Goal: Task Accomplishment & Management: Use online tool/utility

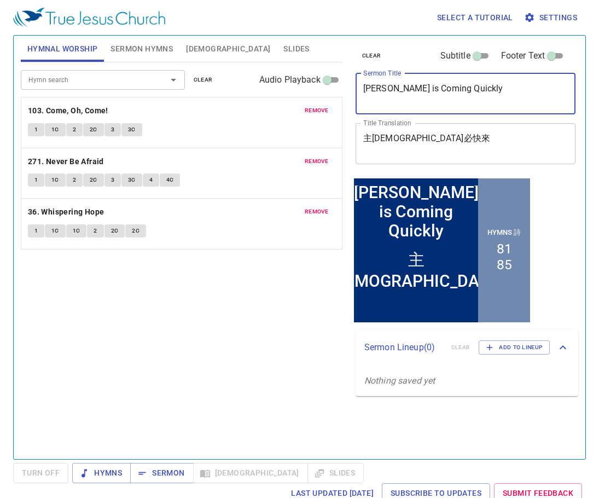
drag, startPoint x: 504, startPoint y: 88, endPoint x: 422, endPoint y: 129, distance: 91.3
click at [355, 95] on div "clear Subtitle Footer Text Sermon Title Lord Jesus is Coming Quickly x Sermon T…" at bounding box center [464, 106] width 227 height 140
paste textarea "Morning Prayer: the LORD’S Passover (主的逾越節) / Hymn 42"
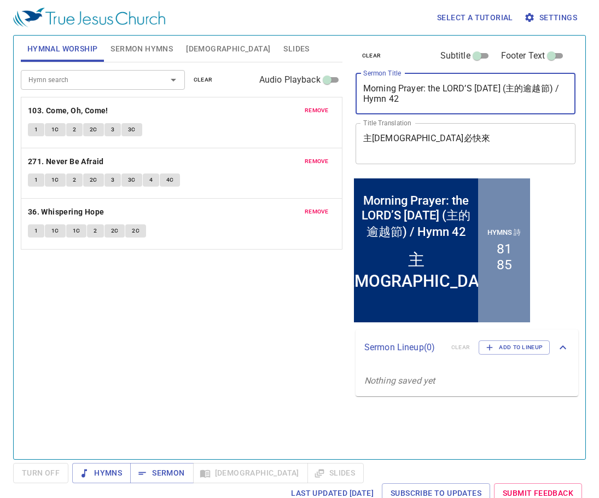
type textarea "Morning Prayer: the LORD’S Passover (主的逾越節) / Hymn 42"
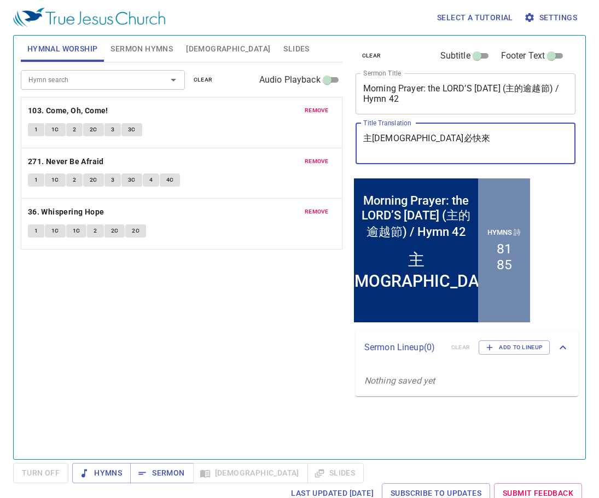
drag, startPoint x: 454, startPoint y: 141, endPoint x: 318, endPoint y: 137, distance: 135.2
click at [318, 137] on div "Hymnal Worship Sermon Hymns Bible Slides Hymn search Hymn search clear Audio Pl…" at bounding box center [299, 242] width 566 height 423
paste textarea "Morning Prayer: the LORD’S Passover (主的逾越節) / Hymn 42"
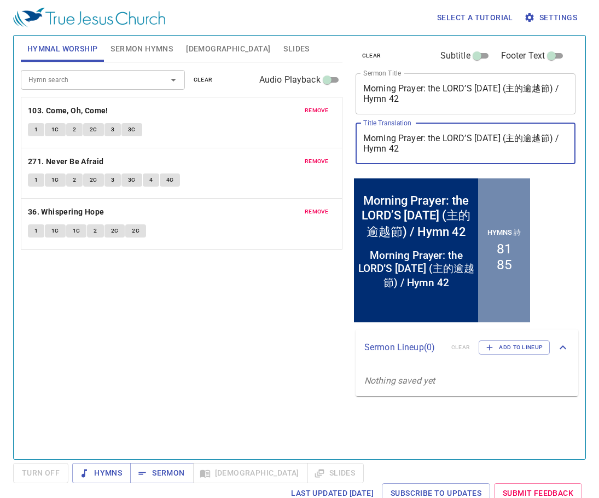
drag, startPoint x: 516, startPoint y: 136, endPoint x: 340, endPoint y: 144, distance: 176.9
click at [340, 144] on div "Hymnal Worship Sermon Hymns Bible Slides Hymn search Hymn search clear Audio Pl…" at bounding box center [299, 242] width 566 height 423
drag, startPoint x: 485, startPoint y: 146, endPoint x: 491, endPoint y: 144, distance: 6.2
click at [485, 146] on textarea "Morning Prayer: the LORD’S Passover (主的逾越節) / Hymn 42" at bounding box center [465, 143] width 205 height 21
drag, startPoint x: 516, startPoint y: 138, endPoint x: 362, endPoint y: 143, distance: 154.9
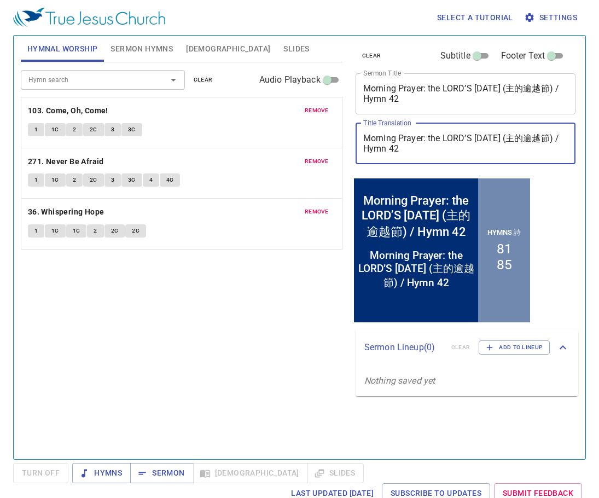
click at [362, 143] on div "Morning Prayer: the LORD’S Passover (主的逾越節) / Hymn 42 x Title Translation" at bounding box center [466, 143] width 220 height 41
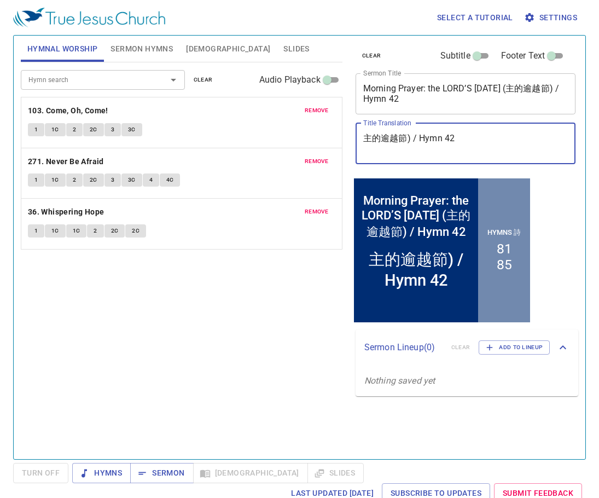
drag, startPoint x: 468, startPoint y: 138, endPoint x: 409, endPoint y: 139, distance: 59.6
click at [409, 139] on textarea "主的逾越節) / Hymn 42" at bounding box center [465, 143] width 205 height 21
type textarea "主的逾越節"
click at [207, 81] on span "clear" at bounding box center [203, 80] width 19 height 10
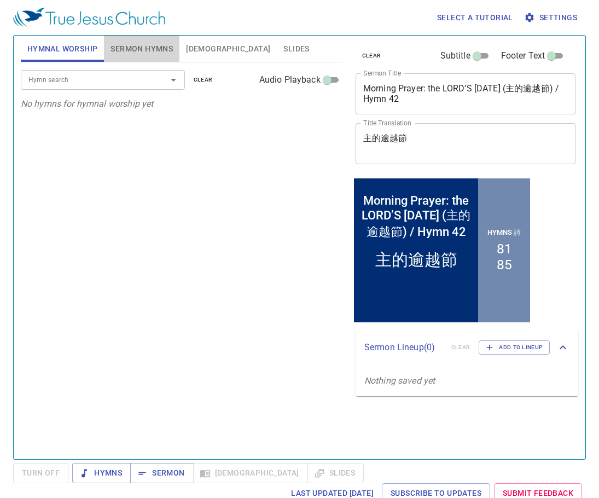
click at [143, 49] on span "Sermon Hymns" at bounding box center [142, 49] width 62 height 14
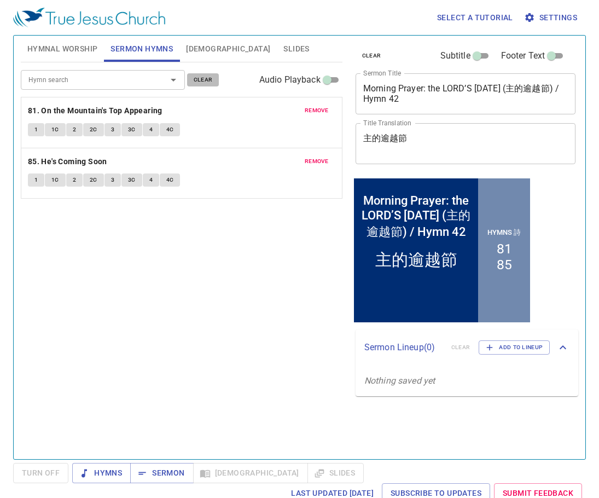
drag, startPoint x: 214, startPoint y: 80, endPoint x: 149, endPoint y: 85, distance: 65.9
click at [216, 82] on button "clear" at bounding box center [203, 79] width 32 height 13
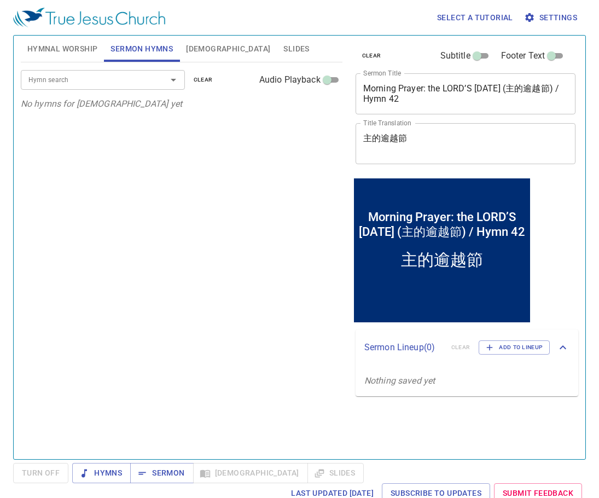
click at [132, 84] on input "Hymn search" at bounding box center [86, 79] width 125 height 13
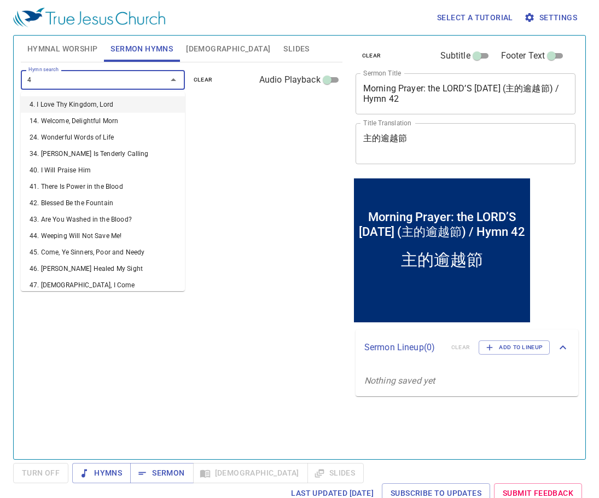
type input "42"
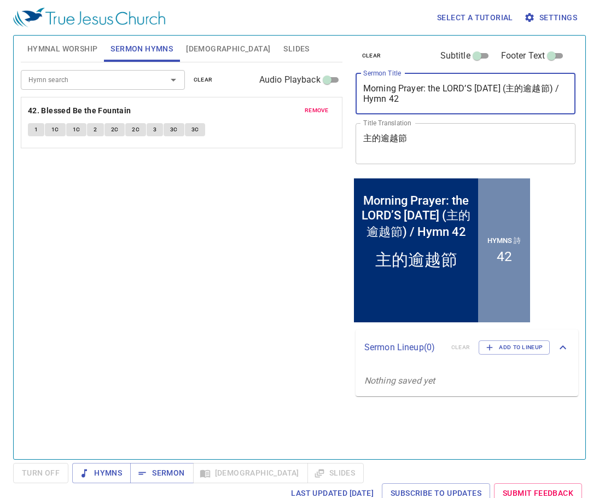
drag, startPoint x: 495, startPoint y: 100, endPoint x: 515, endPoint y: 89, distance: 22.5
click at [515, 89] on textarea "Morning Prayer: the LORD’S Passover (主的逾越節) / Hymn 42" at bounding box center [465, 93] width 205 height 21
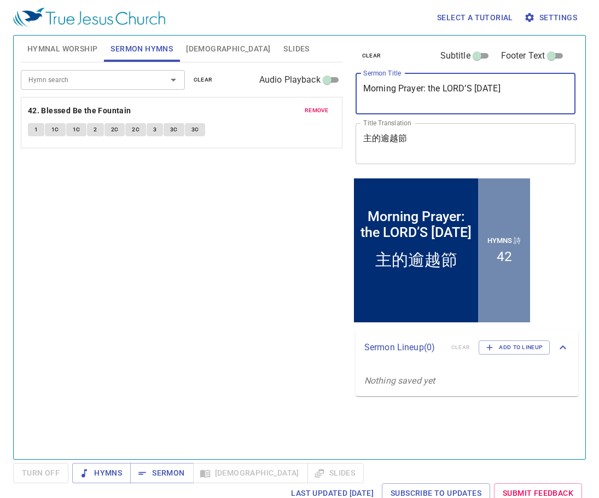
click at [432, 89] on textarea "Morning Prayer: the LORD’S Passover" at bounding box center [465, 93] width 205 height 21
click at [292, 287] on div "Hymn search Hymn search clear Audio Playback remove 42. Blessed Be the Fountain…" at bounding box center [182, 255] width 322 height 387
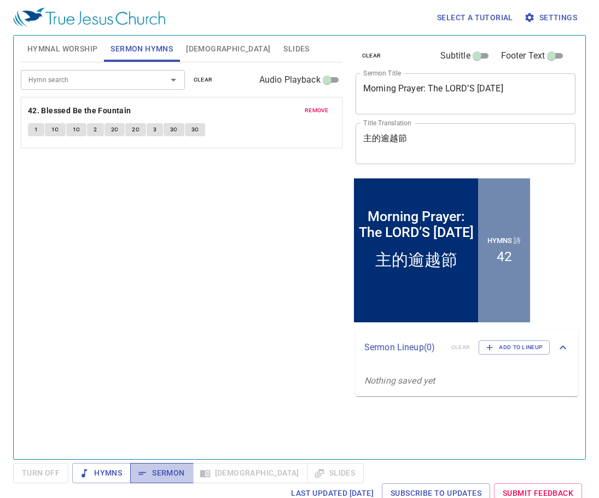
click at [0, 0] on button "Sermon" at bounding box center [0, 0] width 0 height 0
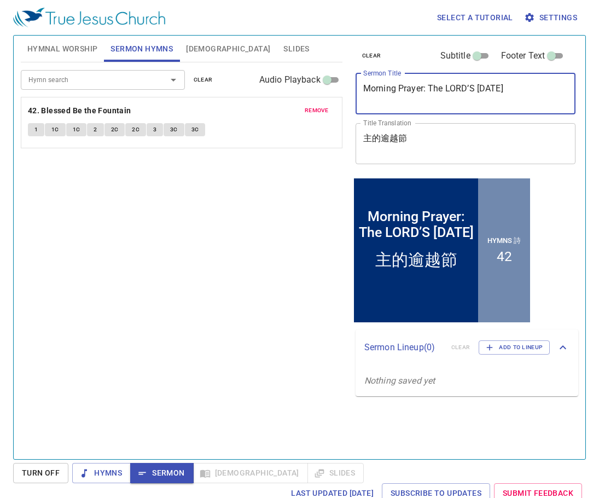
click at [428, 86] on textarea "Morning Prayer: The LORD’S Passover" at bounding box center [465, 93] width 205 height 21
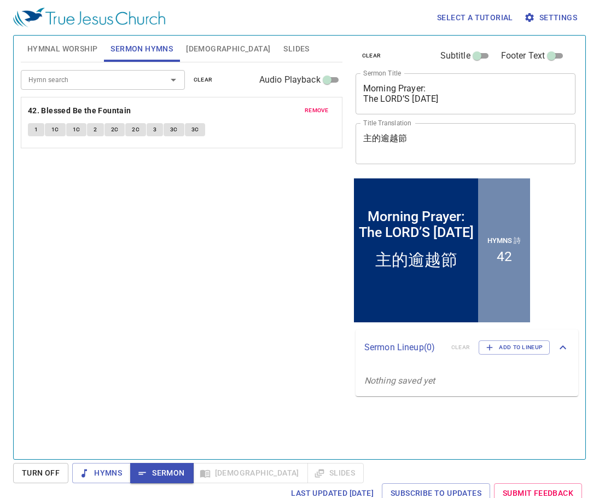
click at [231, 284] on div "Hymn search Hymn search clear Audio Playback remove 42. Blessed Be the Fountain…" at bounding box center [182, 255] width 322 height 387
drag, startPoint x: 428, startPoint y: 90, endPoint x: 438, endPoint y: 88, distance: 9.4
click at [429, 89] on textarea "Morning Prayer: The LORD’S Passover" at bounding box center [465, 93] width 205 height 21
type textarea "Morning Prayer The LORD’S [DATE]"
click at [274, 185] on div "Hymn search Hymn search clear Audio Playback remove 42. Blessed Be the Fountain…" at bounding box center [182, 255] width 322 height 387
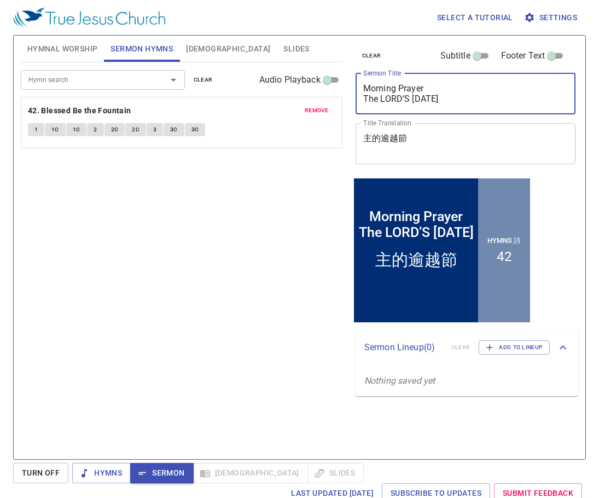
drag, startPoint x: 464, startPoint y: 96, endPoint x: 355, endPoint y: 81, distance: 109.9
click at [356, 81] on div "Morning Prayer The LORD’S Passover x Sermon Title" at bounding box center [466, 93] width 220 height 41
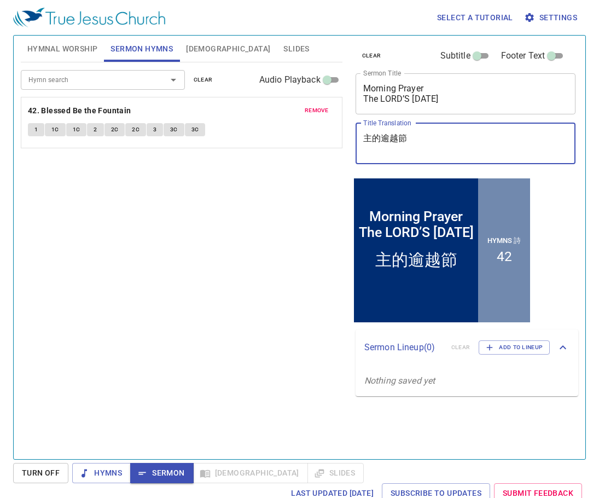
drag, startPoint x: 460, startPoint y: 147, endPoint x: 334, endPoint y: 137, distance: 125.7
click at [341, 138] on div "Hymnal Worship Sermon Hymns Bible Slides Hymn search Hymn search clear Audio Pl…" at bounding box center [299, 242] width 566 height 423
click at [304, 205] on div "Hymn search Hymn search clear Audio Playback remove 42. Blessed Be the Fountain…" at bounding box center [182, 255] width 322 height 387
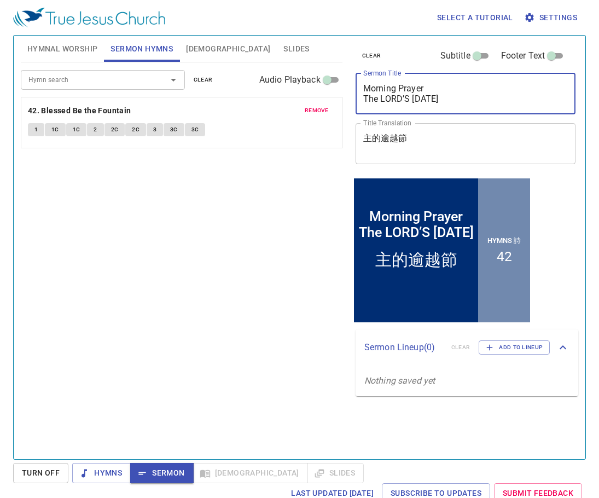
drag, startPoint x: 461, startPoint y: 98, endPoint x: 340, endPoint y: 85, distance: 121.7
click at [340, 85] on div "Hymnal Worship Sermon Hymns Bible Slides Hymn search Hymn search clear Audio Pl…" at bounding box center [299, 242] width 566 height 423
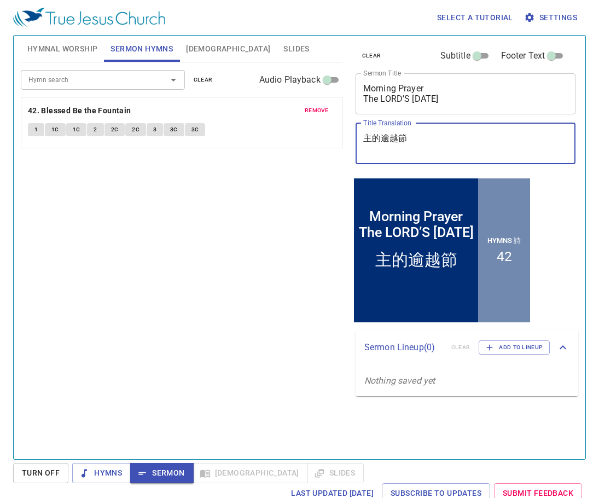
drag, startPoint x: 438, startPoint y: 144, endPoint x: 329, endPoint y: 142, distance: 108.3
click at [329, 142] on div "Hymnal Worship Sermon Hymns Bible Slides Hymn search Hymn search clear Audio Pl…" at bounding box center [299, 242] width 566 height 423
click at [295, 131] on div "1 1C 1C 2 2C 2C 3 3C 3C" at bounding box center [181, 131] width 307 height 16
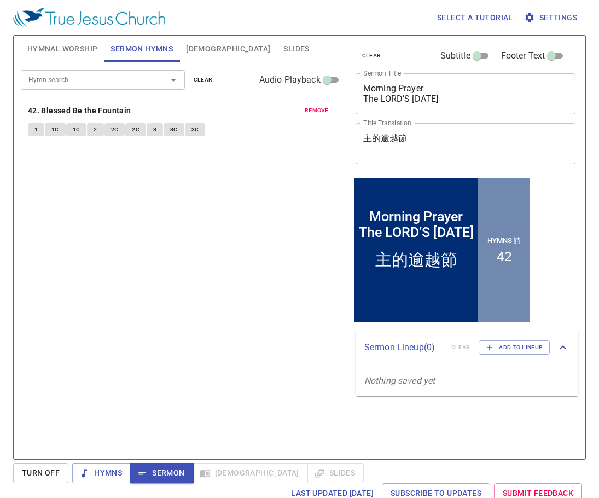
drag, startPoint x: 243, startPoint y: 327, endPoint x: 248, endPoint y: 324, distance: 5.9
click at [248, 324] on div "Hymn search Hymn search clear Audio Playback remove 42. Blessed Be the Fountain…" at bounding box center [182, 255] width 322 height 387
drag, startPoint x: 243, startPoint y: 329, endPoint x: 236, endPoint y: 340, distance: 13.8
click at [236, 340] on div "Hymn search Hymn search clear Audio Playback remove 42. Blessed Be the Fountain…" at bounding box center [182, 255] width 322 height 387
click at [528, 341] on button "Add to Lineup" at bounding box center [514, 347] width 71 height 14
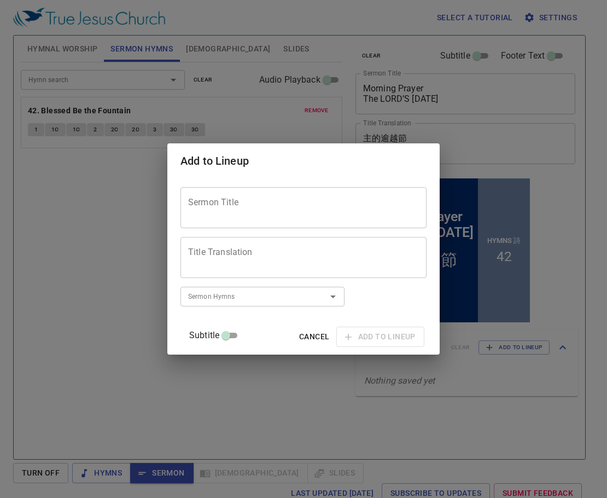
click at [267, 216] on textarea "Sermon Title" at bounding box center [303, 207] width 231 height 21
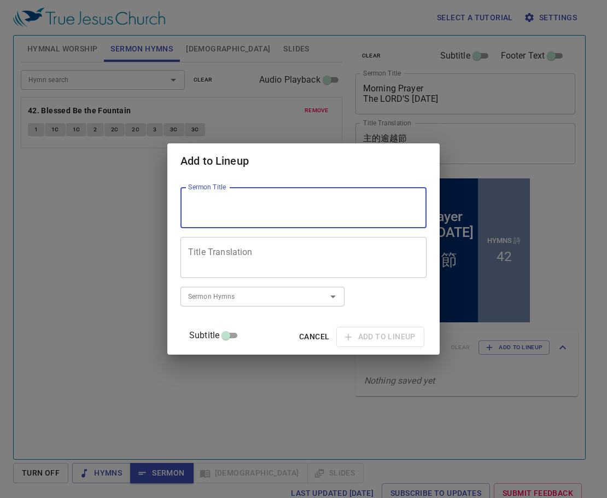
click at [0, 0] on textarea "Title Translation" at bounding box center [0, 0] width 0 height 0
click at [295, 246] on div "Title Translation" at bounding box center [304, 257] width 246 height 41
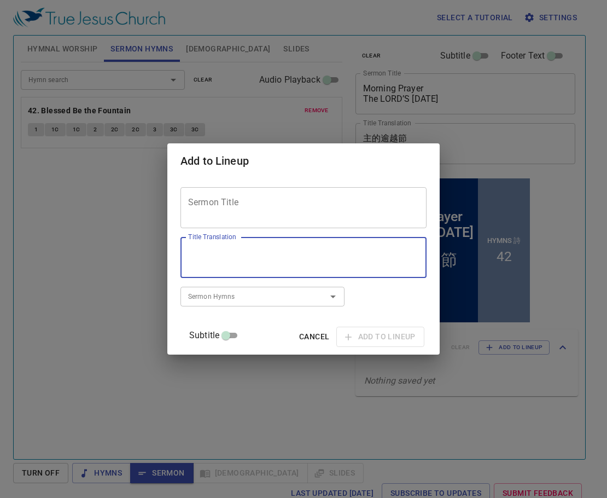
click at [297, 204] on textarea "Sermon Title" at bounding box center [303, 207] width 231 height 21
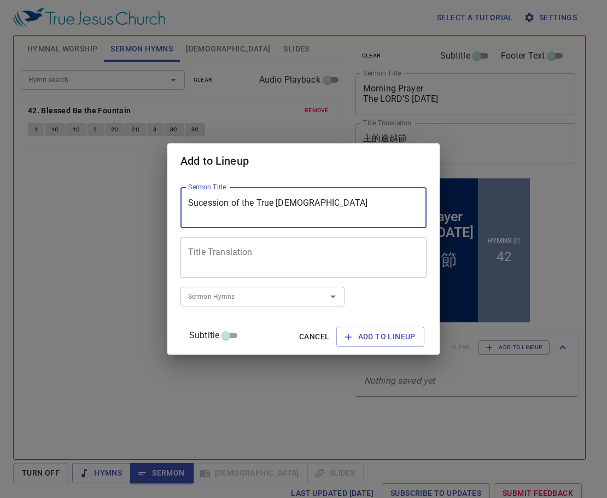
click at [220, 200] on textarea "Sucession of the True Church" at bounding box center [303, 207] width 231 height 21
type textarea "Succession of the True [DEMOGRAPHIC_DATA]"
click at [0, 0] on textarea "Title Translation" at bounding box center [0, 0] width 0 height 0
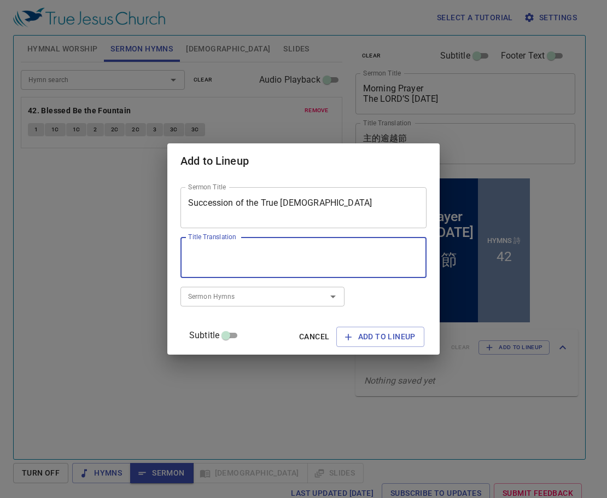
type textarea "ㄔ"
type textarea "[DEMOGRAPHIC_DATA]的傳承"
click at [309, 301] on input "Sermon Hymns" at bounding box center [246, 296] width 125 height 13
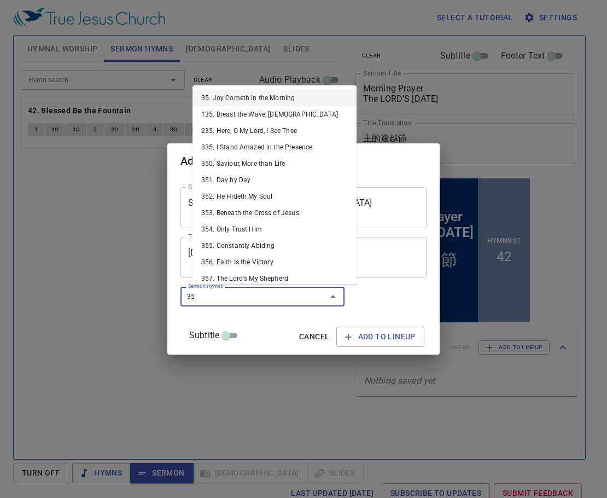
type input "359"
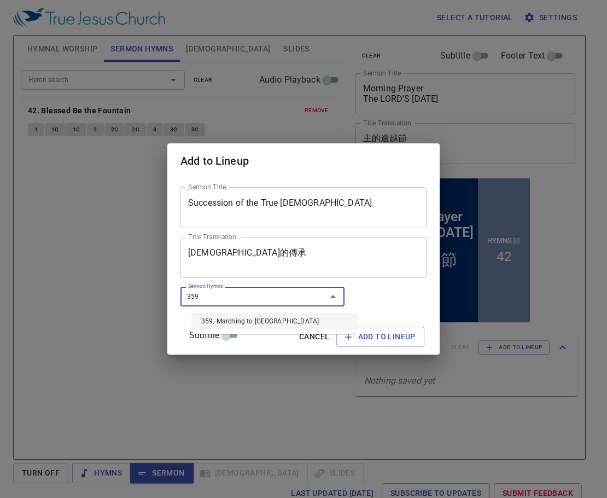
click at [307, 320] on li "359. Marching to Zion" at bounding box center [275, 321] width 164 height 16
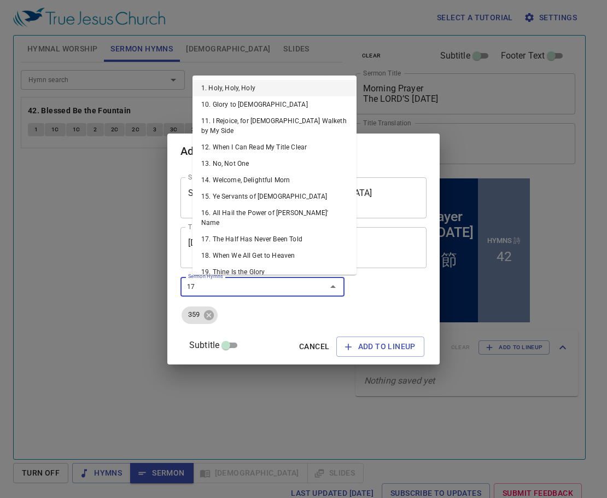
type input "171"
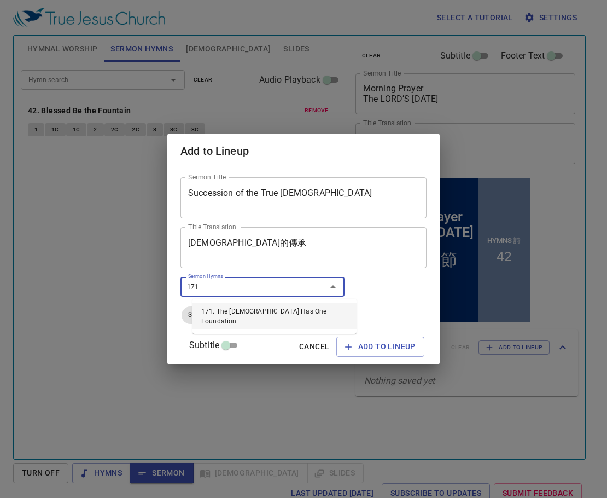
click at [275, 313] on li "171. The Church Has One Foundation" at bounding box center [275, 316] width 164 height 26
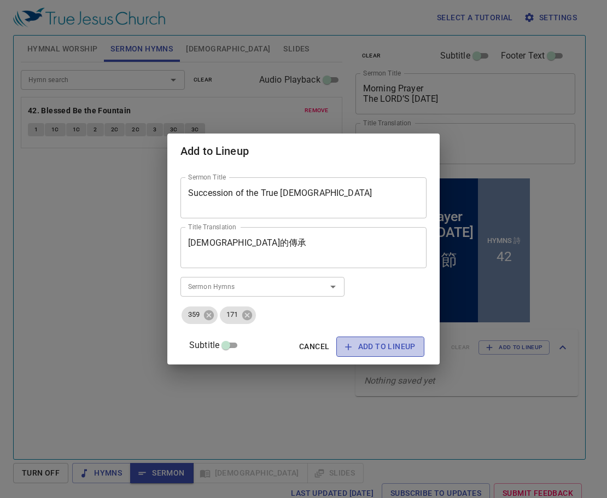
click at [381, 348] on span "Add to Lineup" at bounding box center [380, 347] width 71 height 14
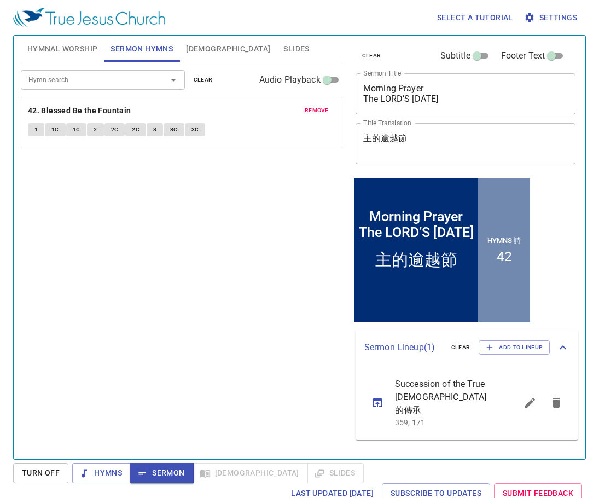
click at [461, 391] on span "Succession of the True [DEMOGRAPHIC_DATA]的傳承" at bounding box center [443, 396] width 96 height 39
click at [479, 400] on span "Succession of the True [DEMOGRAPHIC_DATA]的傳承" at bounding box center [443, 396] width 96 height 39
click at [478, 400] on span "Succession of the True [DEMOGRAPHIC_DATA]的傳承" at bounding box center [443, 396] width 96 height 39
click at [210, 274] on div "Hymn search Hymn search clear Audio Playback remove 42. Blessed Be the Fountain…" at bounding box center [182, 255] width 322 height 387
click at [36, 130] on span "1" at bounding box center [35, 130] width 3 height 10
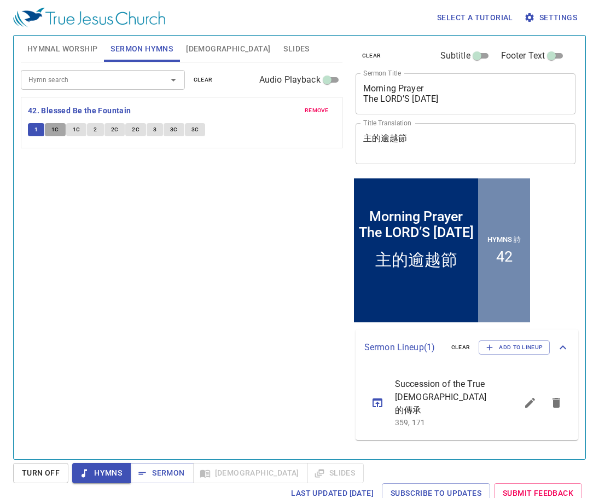
click at [50, 130] on button "1C" at bounding box center [55, 129] width 21 height 13
click at [75, 132] on span "1C" at bounding box center [77, 130] width 8 height 10
click at [96, 131] on span "2" at bounding box center [95, 130] width 3 height 10
click at [114, 130] on span "2C" at bounding box center [115, 130] width 8 height 10
click at [134, 132] on span "2C" at bounding box center [136, 130] width 8 height 10
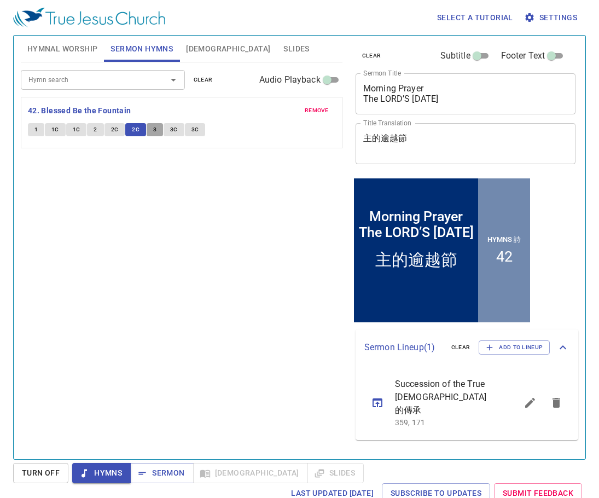
click at [152, 131] on button "3" at bounding box center [155, 129] width 16 height 13
click at [170, 130] on span "3C" at bounding box center [174, 130] width 8 height 10
click at [193, 133] on span "3C" at bounding box center [195, 130] width 8 height 10
click at [169, 469] on span "Sermon" at bounding box center [161, 473] width 45 height 14
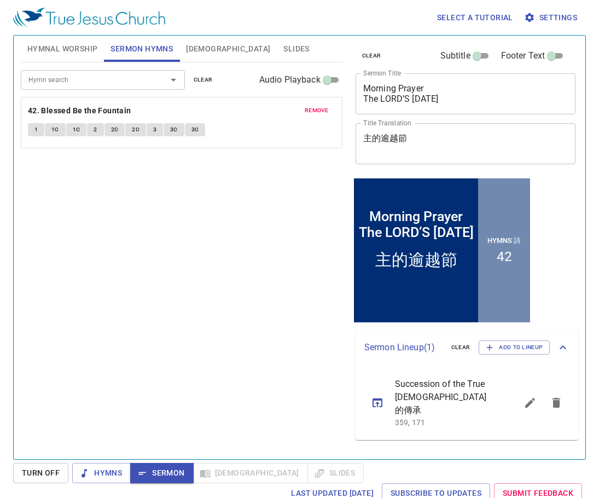
click at [200, 51] on span "[DEMOGRAPHIC_DATA]" at bounding box center [228, 49] width 84 height 14
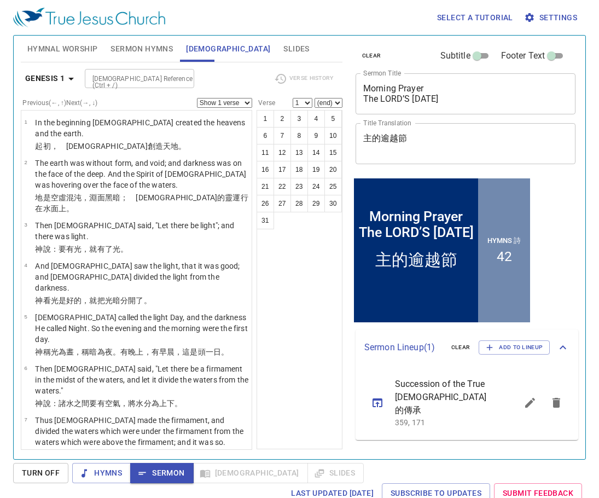
click at [115, 79] on input "[DEMOGRAPHIC_DATA] Reference (Ctrl + /)" at bounding box center [130, 78] width 85 height 13
type input "deu 16:16"
select select "16"
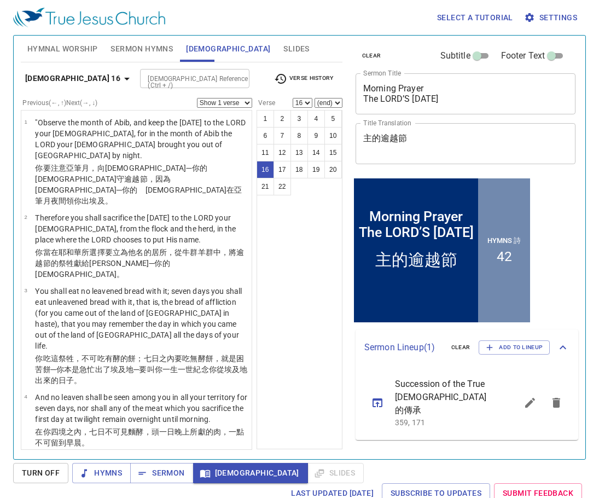
scroll to position [5, 0]
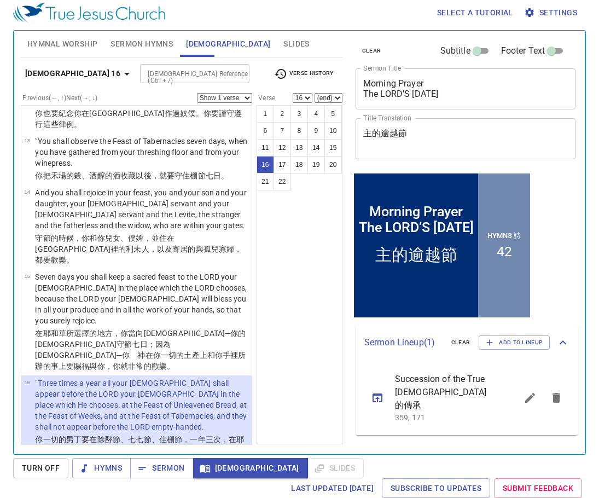
click at [0, 0] on icon "sermon lineup list" at bounding box center [0, 0] width 0 height 0
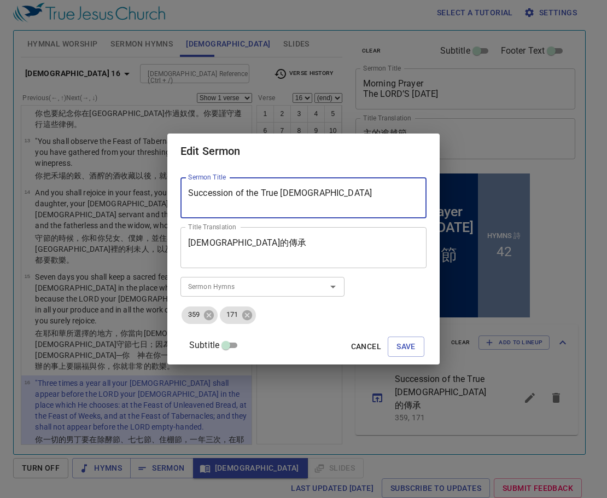
drag, startPoint x: 333, startPoint y: 194, endPoint x: 196, endPoint y: 194, distance: 137.3
click at [0, 0] on div "Succession of the True Church Sermon Title" at bounding box center [0, 0] width 0 height 0
click at [0, 0] on span "Cancel" at bounding box center [0, 0] width 0 height 0
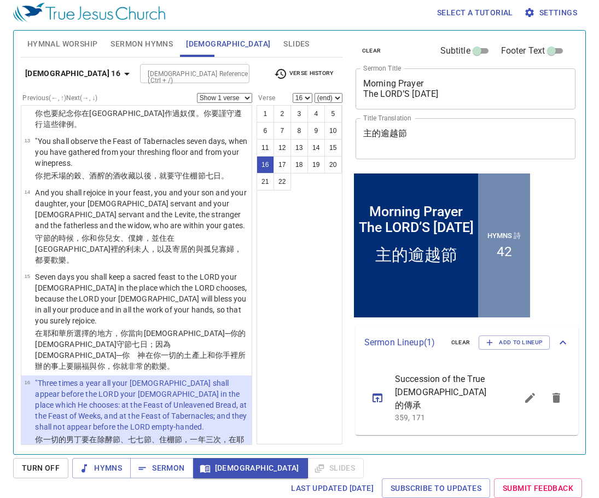
click at [148, 64] on div "[DEMOGRAPHIC_DATA] Reference (Ctrl + /)" at bounding box center [194, 73] width 109 height 19
type input "ex 23"
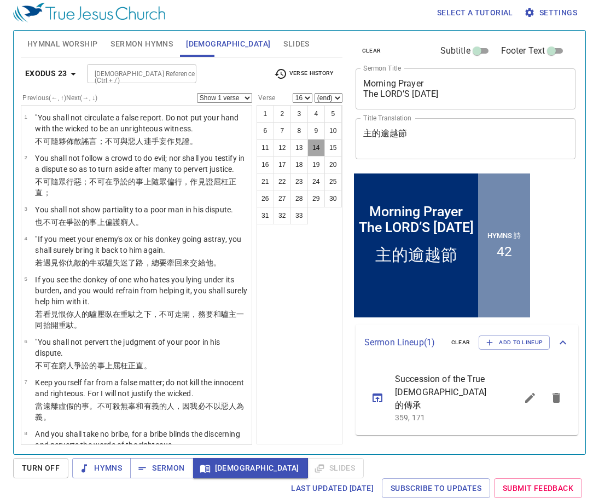
click at [316, 148] on button "14" at bounding box center [316, 148] width 18 height 18
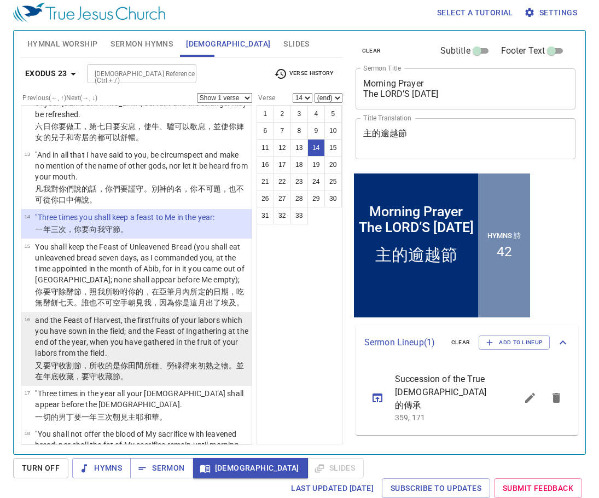
scroll to position [606, 0]
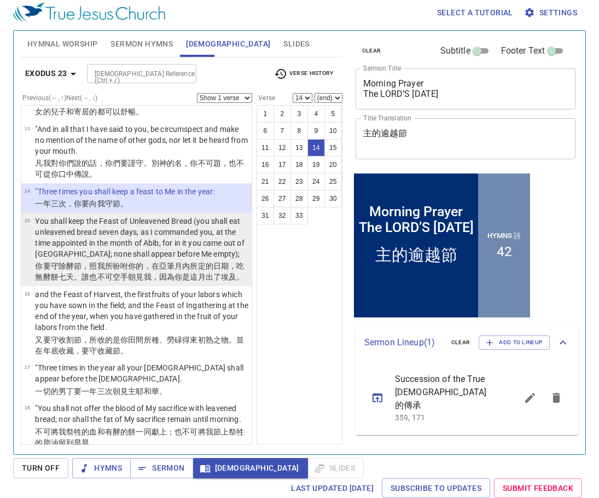
click at [168, 259] on p "You shall keep the Feast of Unleavened Bread (you shall eat unleavened bread se…" at bounding box center [141, 238] width 213 height 44
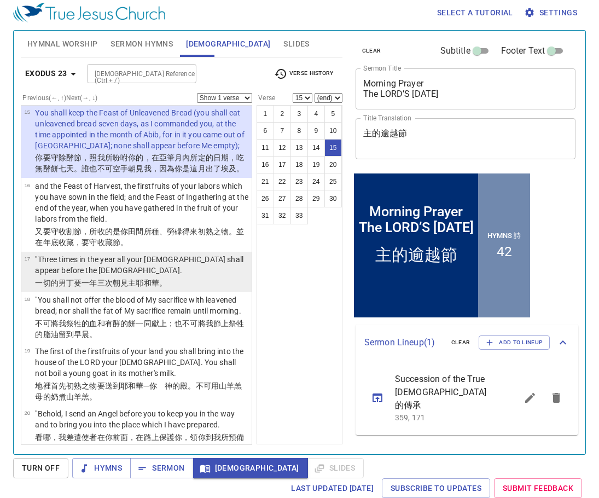
scroll to position [716, 0]
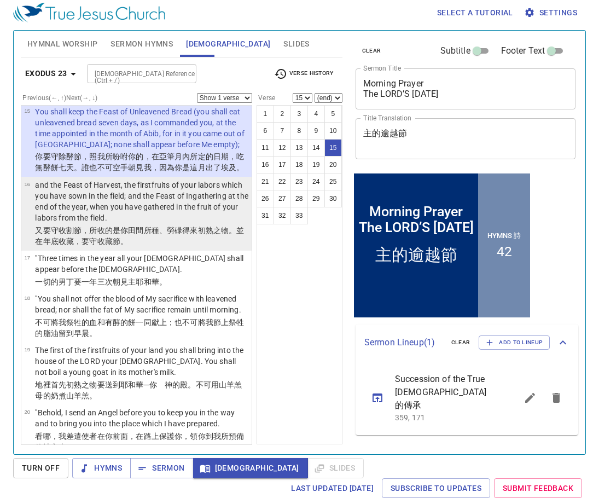
click at [169, 223] on p "and the Feast of Harvest, the firstfruits of your labors which you have sown in…" at bounding box center [141, 201] width 213 height 44
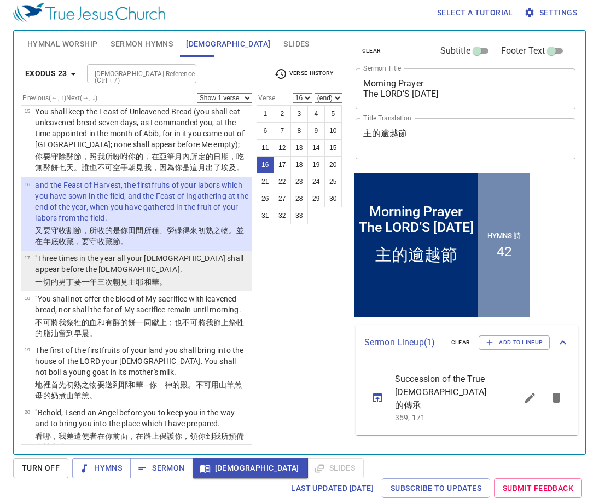
click at [176, 287] on p "一切的男丁 要一年 三 次 朝見 主 耶和華 。" at bounding box center [141, 281] width 213 height 11
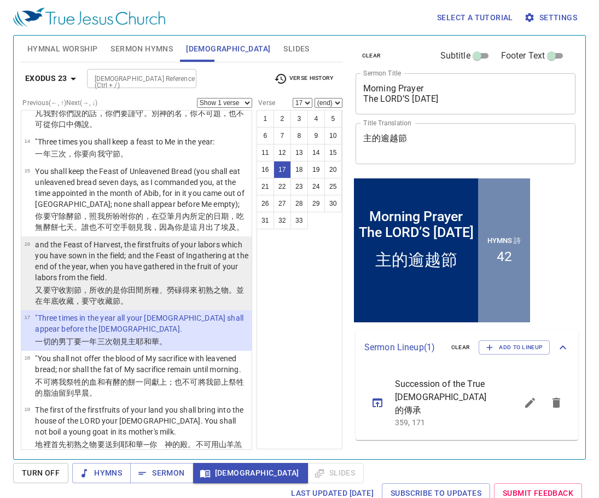
scroll to position [606, 0]
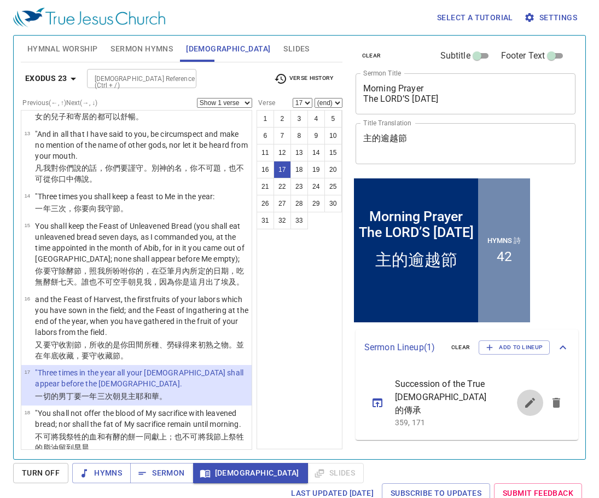
click at [528, 402] on icon "sermon lineup list" at bounding box center [530, 402] width 13 height 13
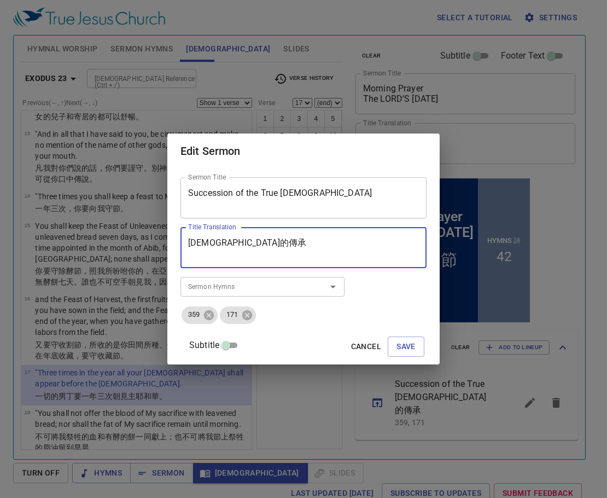
drag, startPoint x: 260, startPoint y: 246, endPoint x: 191, endPoint y: 242, distance: 69.6
click at [191, 242] on div "Sermon Title Succession of the True Church Sermon Title Title Translation 真教會的傳…" at bounding box center [303, 266] width 272 height 195
click at [0, 0] on span "Cancel" at bounding box center [0, 0] width 0 height 0
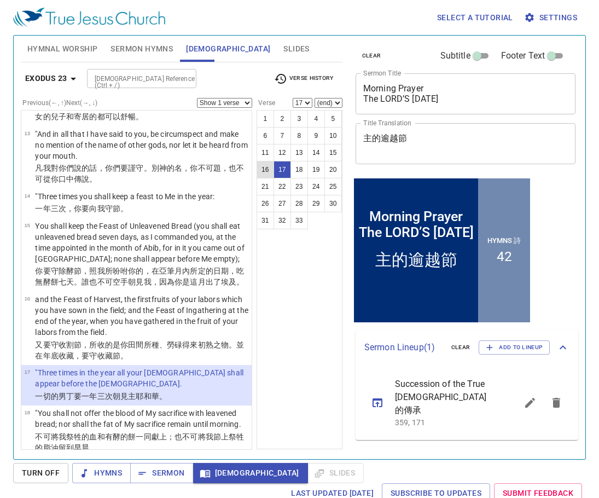
click at [266, 165] on button "16" at bounding box center [266, 170] width 18 height 18
select select "16"
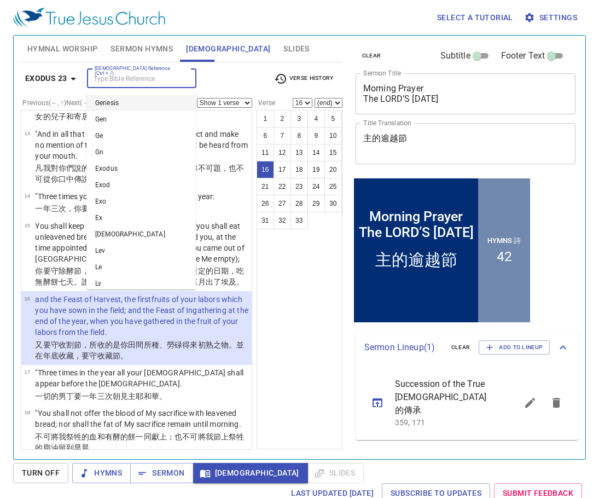
click at [143, 76] on input "[DEMOGRAPHIC_DATA] Reference (Ctrl + /)" at bounding box center [132, 78] width 85 height 13
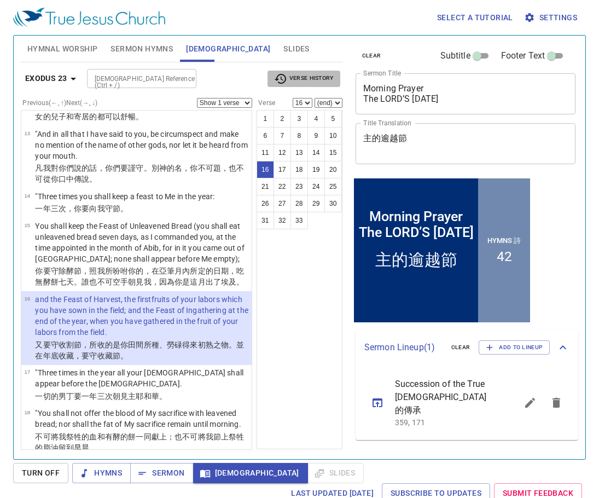
click at [316, 78] on span "Verse History" at bounding box center [303, 78] width 59 height 13
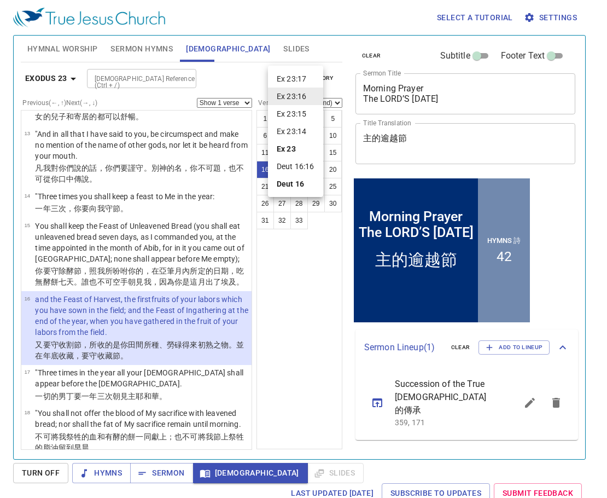
click at [301, 168] on li "Deut 16:16" at bounding box center [295, 167] width 55 height 18
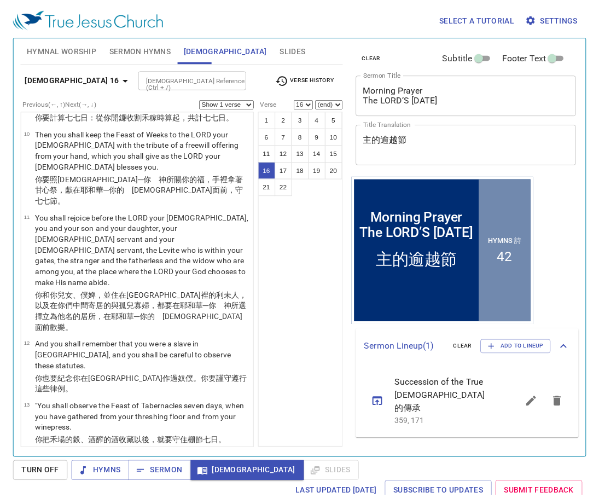
scroll to position [792, 0]
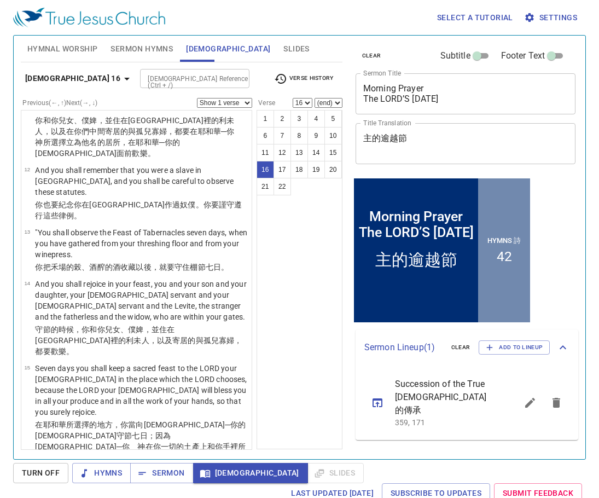
click at [170, 82] on input "[DEMOGRAPHIC_DATA] Reference (Ctrl + /)" at bounding box center [185, 78] width 85 height 13
type input "le 23"
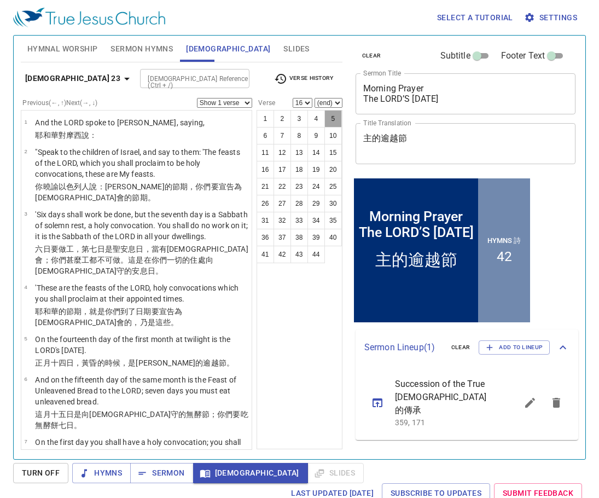
click at [339, 117] on button "5" at bounding box center [333, 119] width 18 height 18
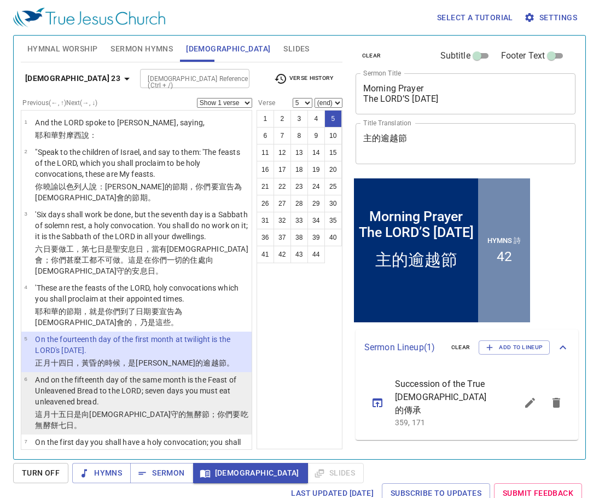
click at [103, 376] on p "And on the fifteenth day of the same month is the Feast of Unleavened Bread to …" at bounding box center [141, 390] width 213 height 33
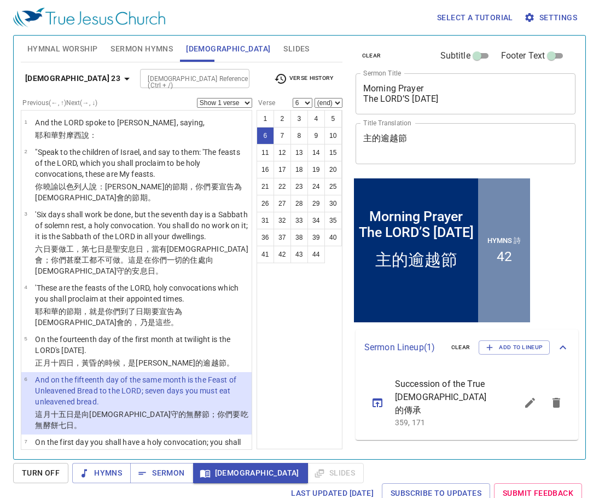
drag, startPoint x: 108, startPoint y: 430, endPoint x: 101, endPoint y: 448, distance: 19.2
click at [110, 437] on p "On the first day you shall have a holy convocation; you shall do no customary w…" at bounding box center [141, 448] width 213 height 22
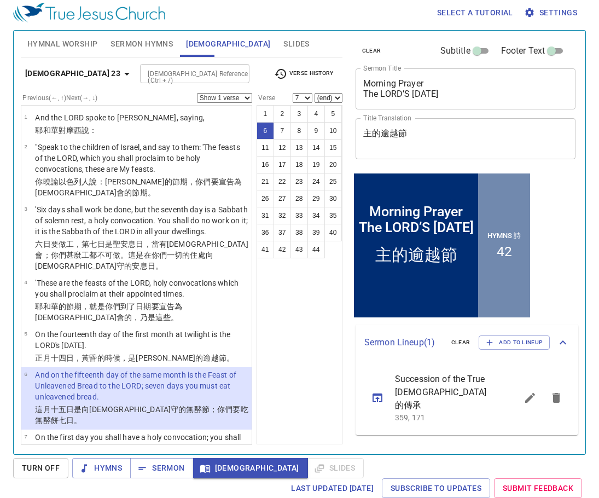
scroll to position [164, 0]
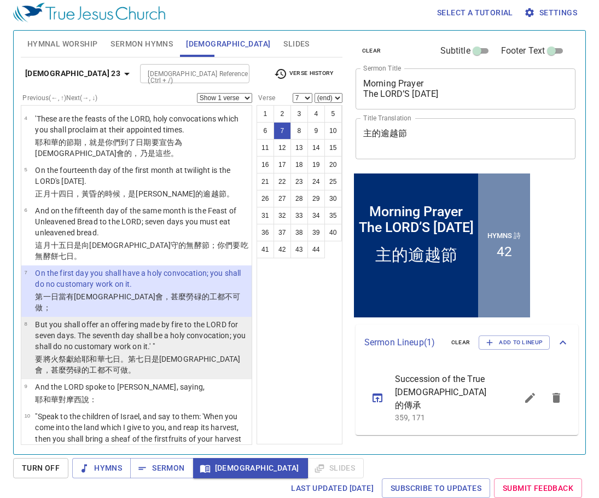
click at [154, 319] on p "But you shall offer an offering made by fire to the LORD for seven days. The se…" at bounding box center [141, 335] width 213 height 33
select select "8"
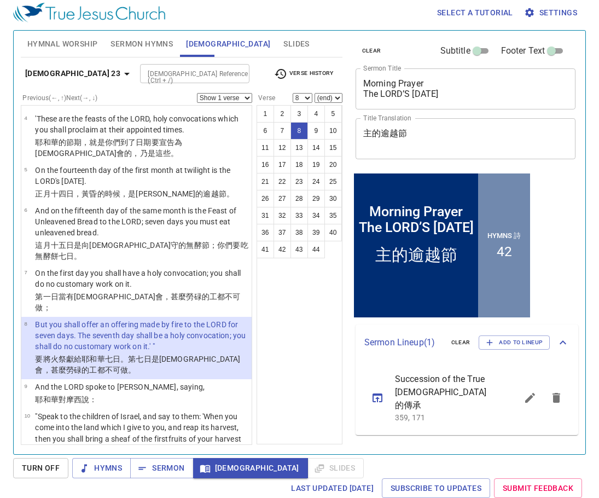
click at [164, 76] on input "[DEMOGRAPHIC_DATA] Reference (Ctrl + /)" at bounding box center [185, 73] width 85 height 13
type input "mark 14"
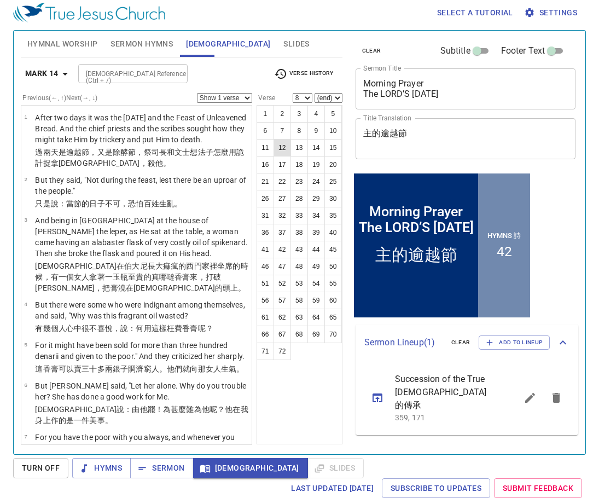
click at [278, 147] on button "12" at bounding box center [283, 148] width 18 height 18
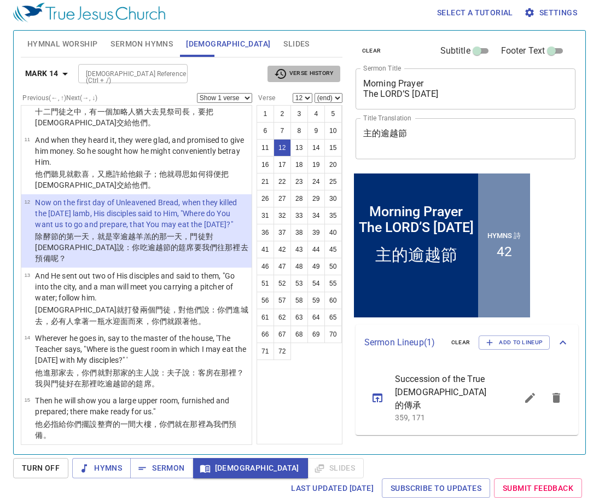
click at [295, 76] on span "Verse History" at bounding box center [303, 73] width 59 height 13
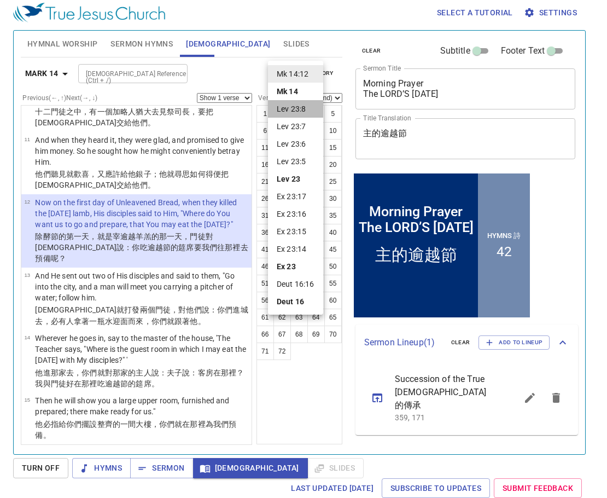
click at [0, 0] on li "Lev 23:8" at bounding box center [0, 0] width 0 height 0
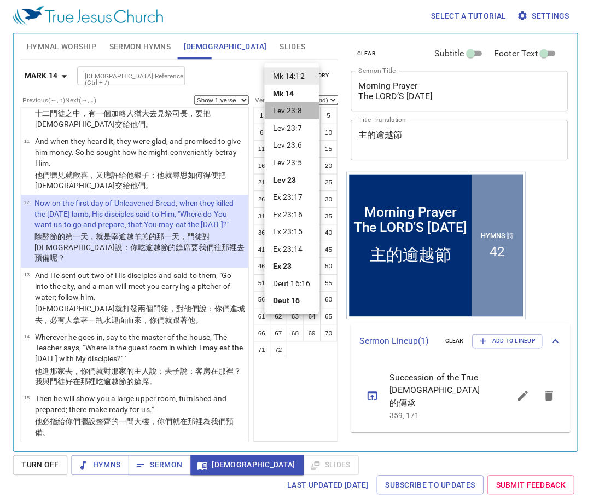
scroll to position [216, 0]
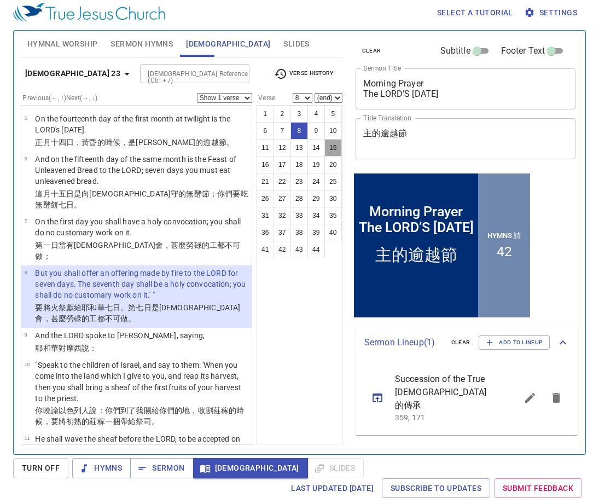
click at [334, 146] on button "15" at bounding box center [333, 148] width 18 height 18
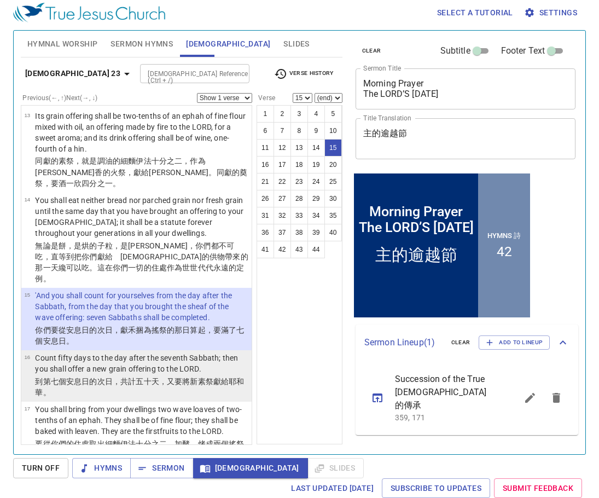
click at [161, 352] on p "Count fifty days to the day after the seventh Sabbath; then you shall offer a n…" at bounding box center [141, 363] width 213 height 22
select select "16"
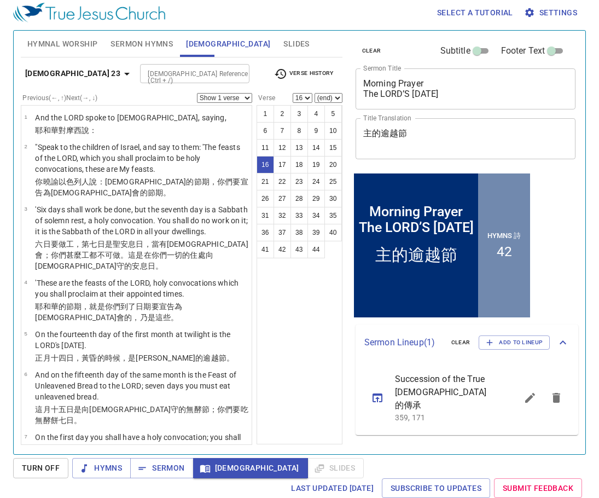
scroll to position [663, 0]
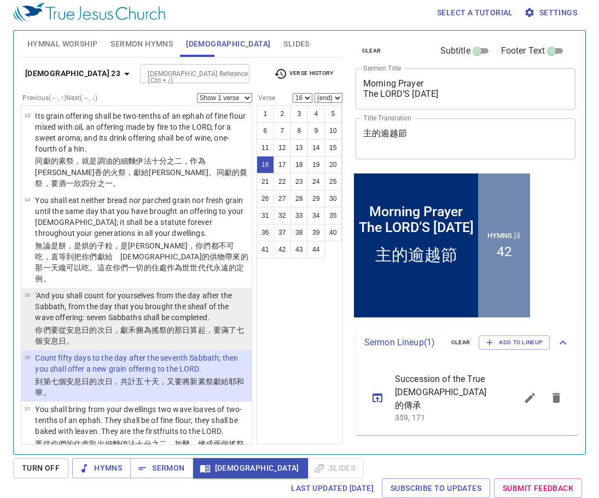
click at [152, 326] on wh6016 "為搖祭 的那日 算起 ，要 滿了 七個 安息日 。" at bounding box center [139, 336] width 209 height 20
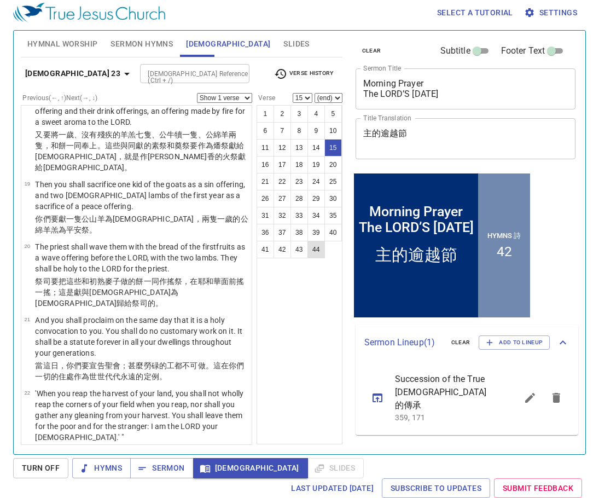
scroll to position [1101, 0]
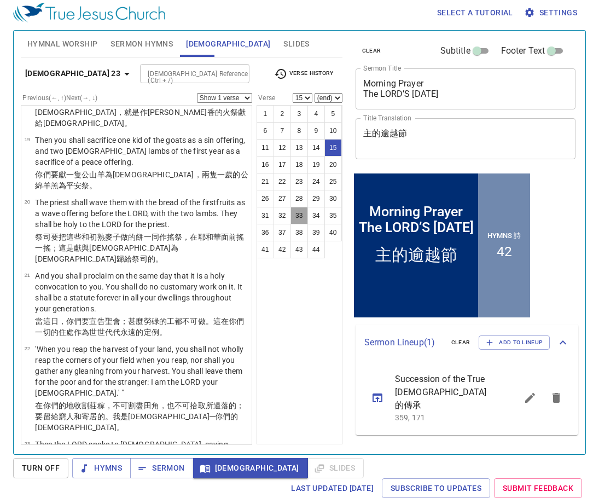
click at [294, 211] on button "33" at bounding box center [300, 216] width 18 height 18
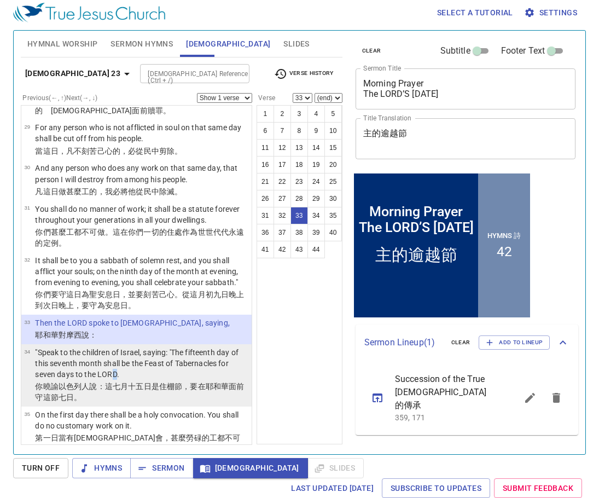
drag, startPoint x: 113, startPoint y: 324, endPoint x: 133, endPoint y: 323, distance: 19.7
click at [120, 347] on p ""Speak to the children of Israel, saying: 'The fifteenth day of this seventh mo…" at bounding box center [141, 363] width 213 height 33
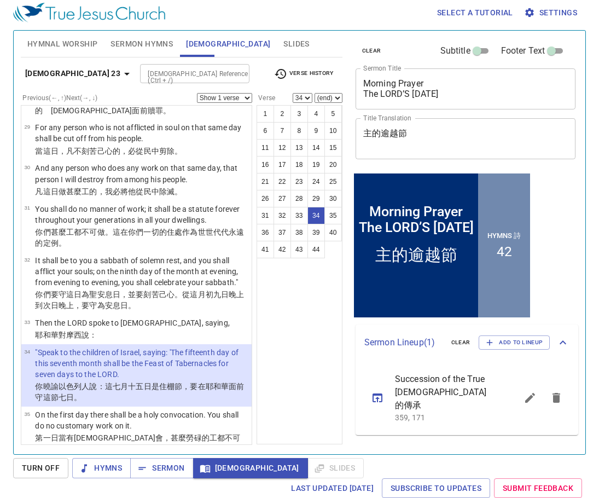
click at [304, 357] on div "1 2 3 4 5 6 7 8 9 10 11 12 13 14 15 16 17 18 19 20 21 22 23 24 25 26 27 28 29 3…" at bounding box center [300, 274] width 86 height 339
drag, startPoint x: 168, startPoint y: 385, endPoint x: 322, endPoint y: 381, distance: 153.8
click at [170, 433] on wh4399 "都不可做 。" at bounding box center [137, 443] width 205 height 20
select select "35"
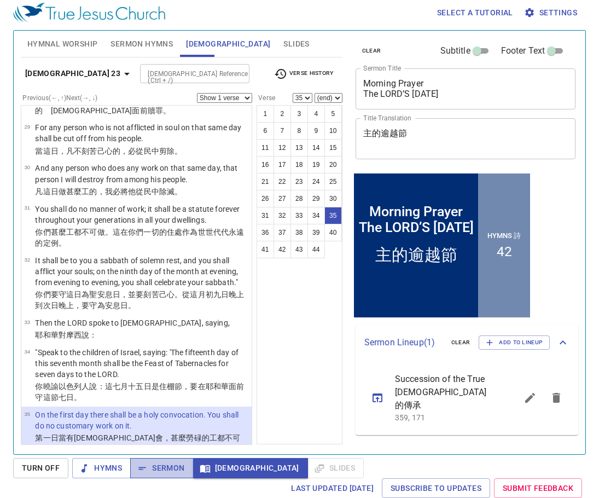
click at [179, 464] on span "Sermon" at bounding box center [161, 468] width 45 height 14
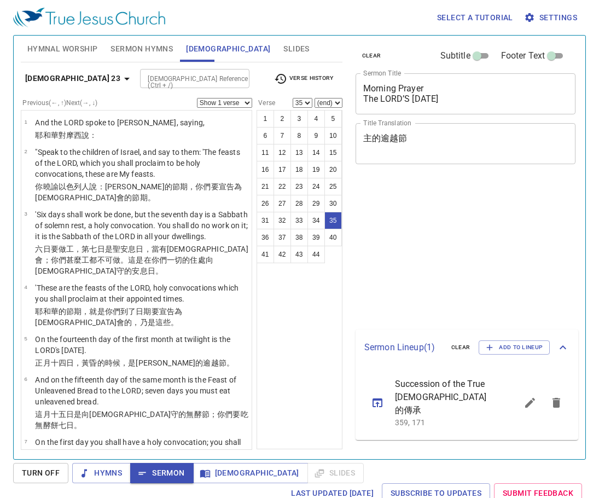
select select "35"
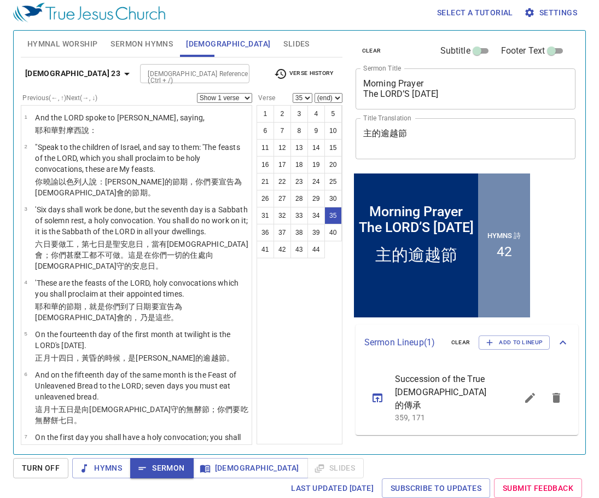
scroll to position [1715, 0]
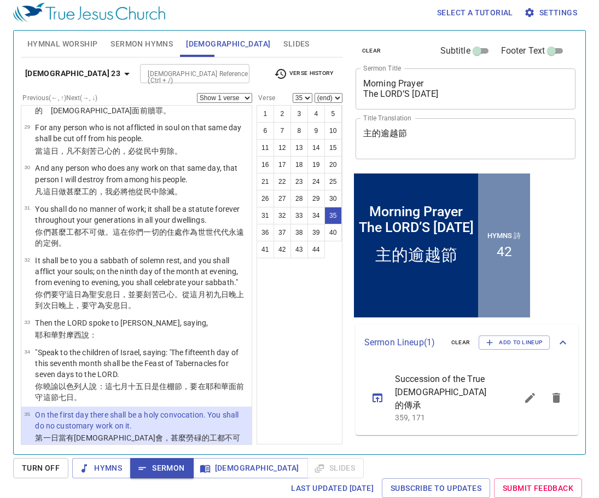
click at [143, 78] on input "[DEMOGRAPHIC_DATA] Reference (Ctrl + /)" at bounding box center [185, 73] width 85 height 13
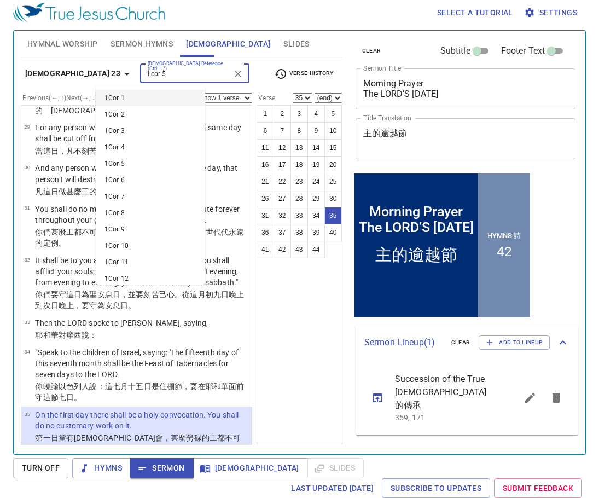
type input "1cor 5"
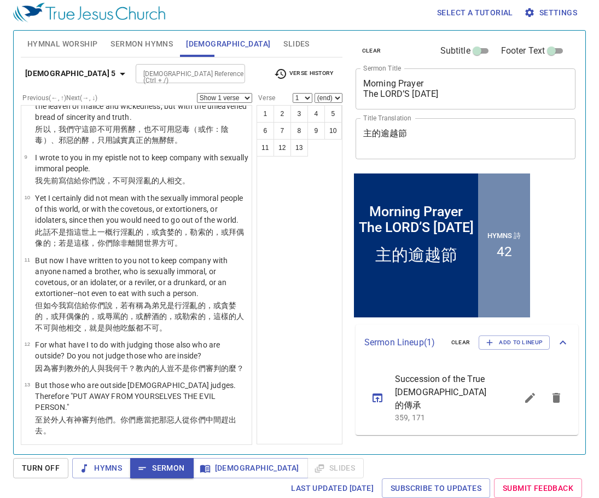
scroll to position [0, 0]
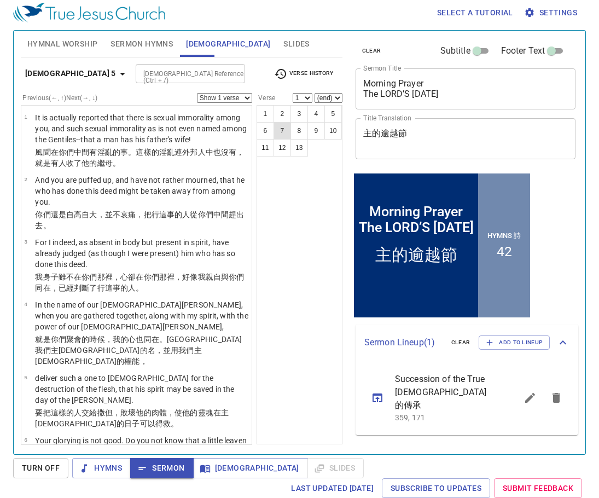
click at [280, 131] on button "7" at bounding box center [283, 131] width 18 height 18
select select "7"
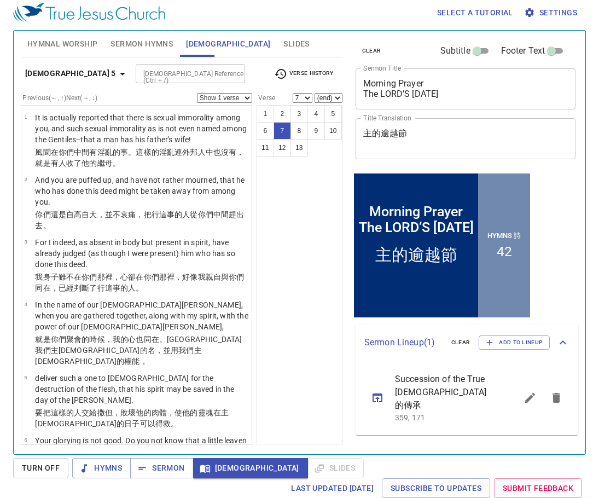
scroll to position [219, 0]
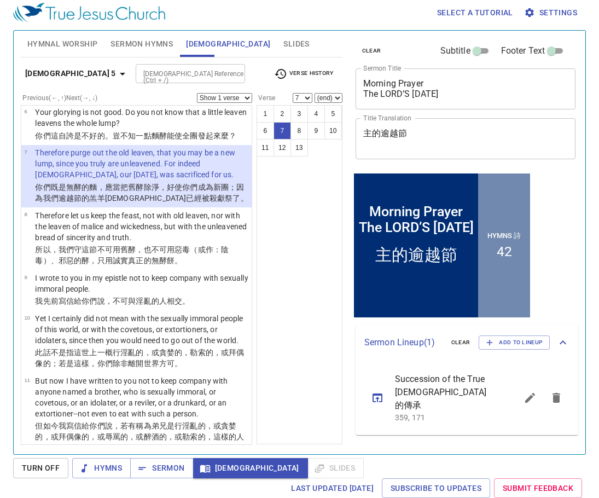
drag, startPoint x: 115, startPoint y: 390, endPoint x: 124, endPoint y: 388, distance: 8.8
click at [117, 389] on p "But now I have written to you not to keep company with anyone named a brother, …" at bounding box center [141, 397] width 213 height 44
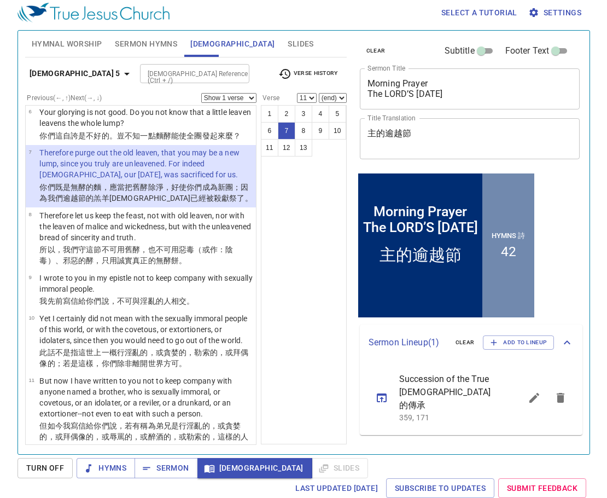
scroll to position [449, 0]
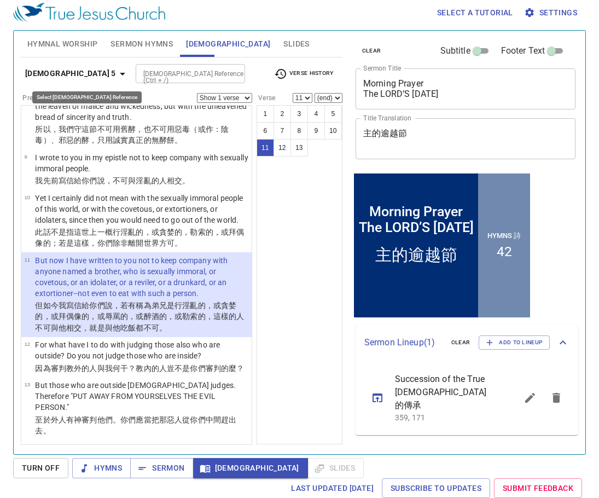
click at [91, 73] on b "[DEMOGRAPHIC_DATA] 5" at bounding box center [70, 74] width 91 height 14
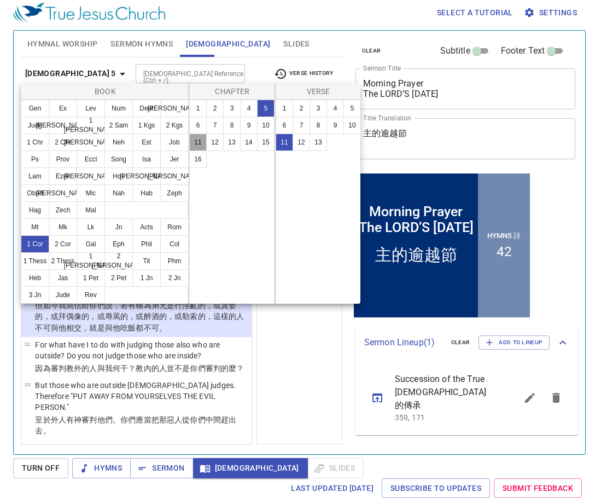
click at [200, 140] on button "11" at bounding box center [198, 142] width 18 height 18
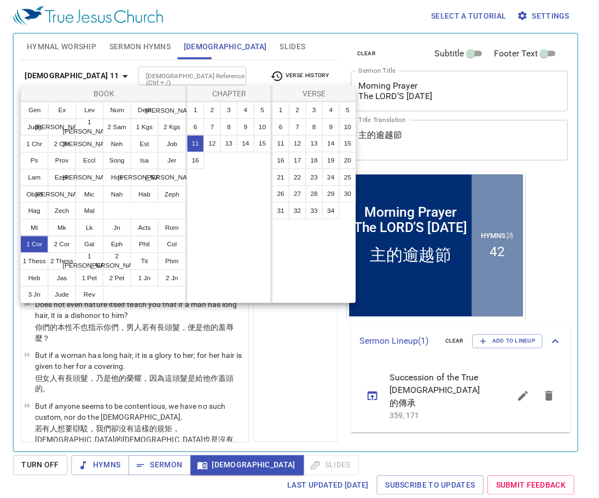
scroll to position [0, 0]
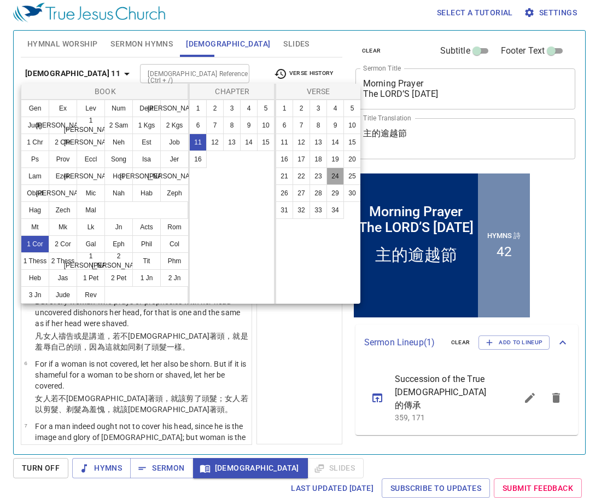
click at [332, 173] on button "24" at bounding box center [336, 176] width 18 height 18
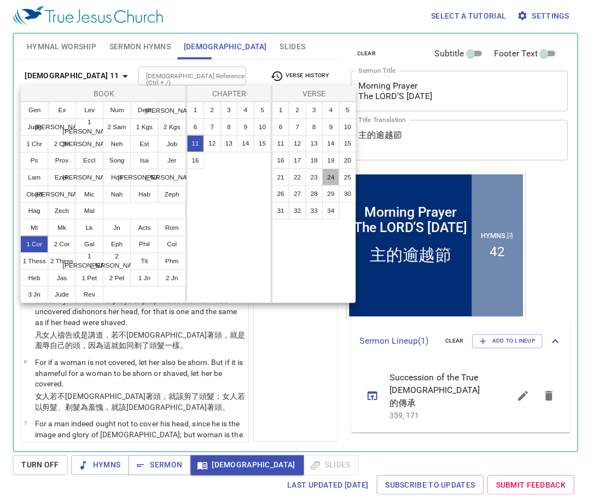
scroll to position [1038, 0]
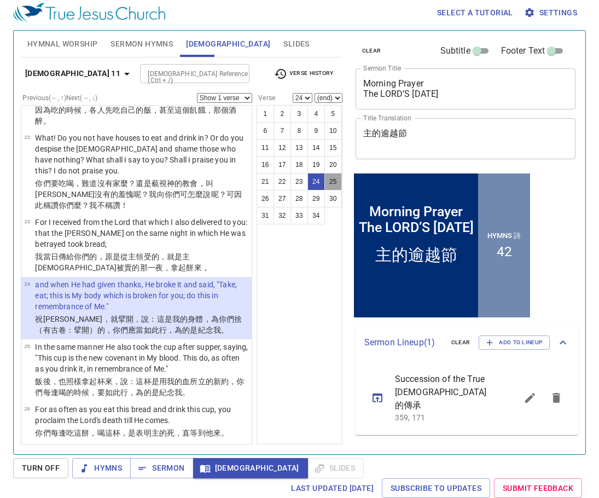
click at [334, 178] on button "25" at bounding box center [333, 182] width 18 height 18
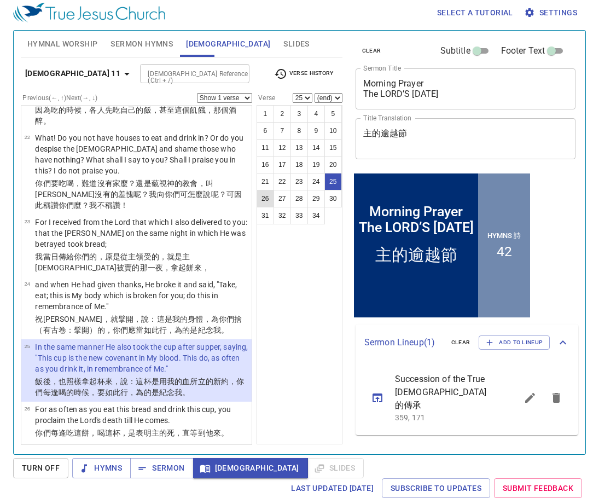
click at [265, 194] on button "26" at bounding box center [266, 199] width 18 height 18
select select "26"
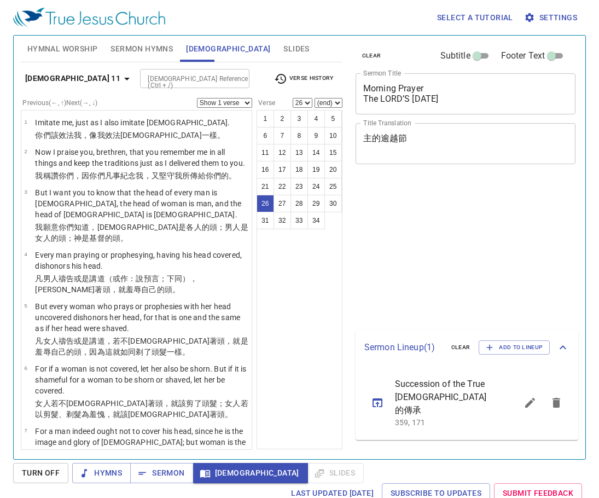
select select "26"
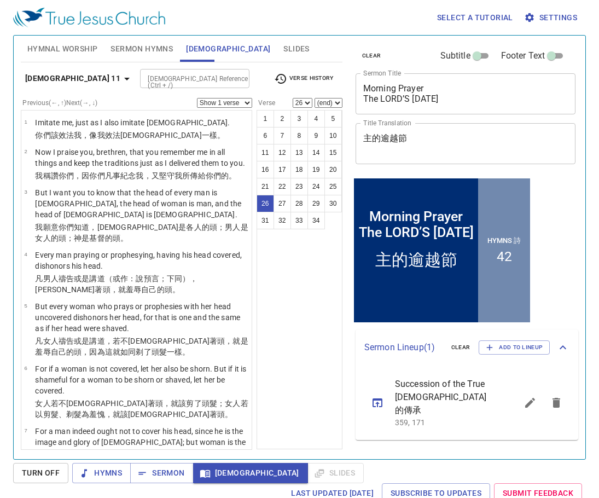
scroll to position [1038, 0]
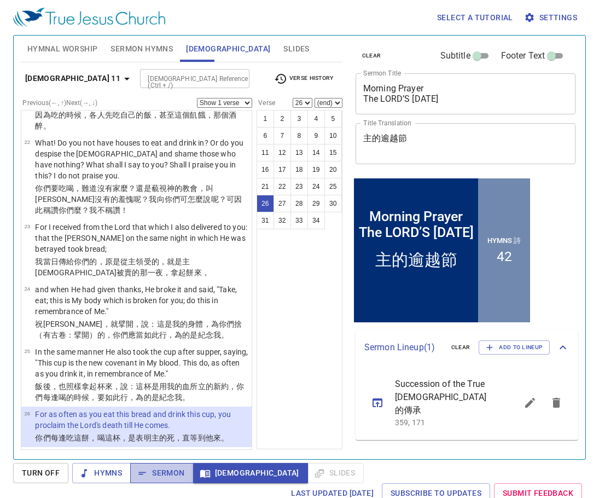
click at [0, 0] on span "Sermon" at bounding box center [0, 0] width 0 height 0
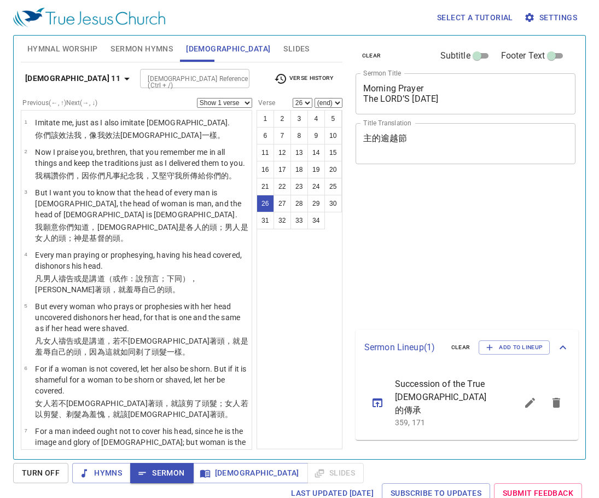
select select "26"
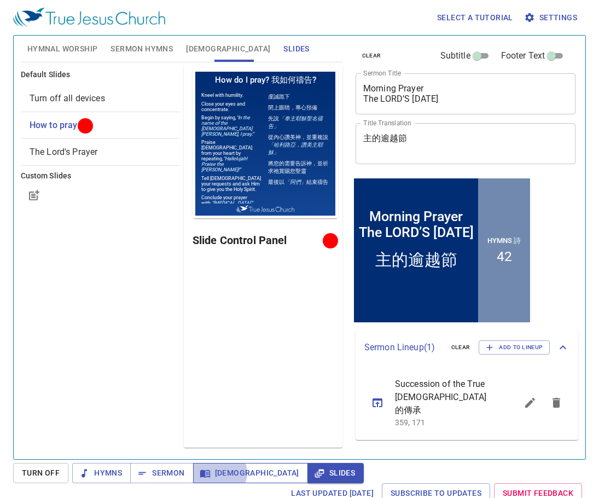
drag, startPoint x: 219, startPoint y: 473, endPoint x: 223, endPoint y: 481, distance: 9.3
click at [220, 472] on span "[DEMOGRAPHIC_DATA]" at bounding box center [250, 473] width 97 height 14
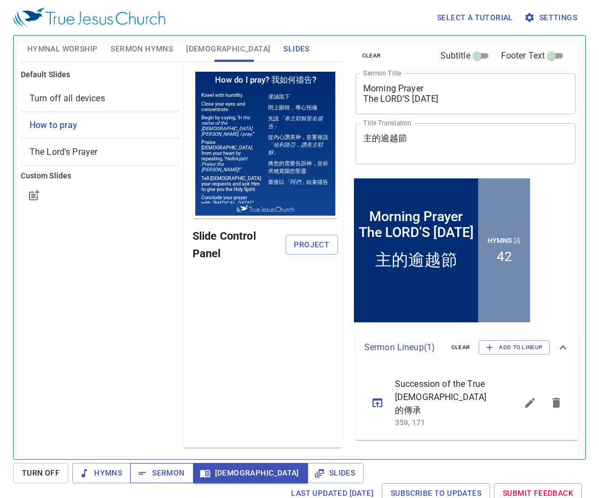
click at [0, 0] on span "Sermon" at bounding box center [0, 0] width 0 height 0
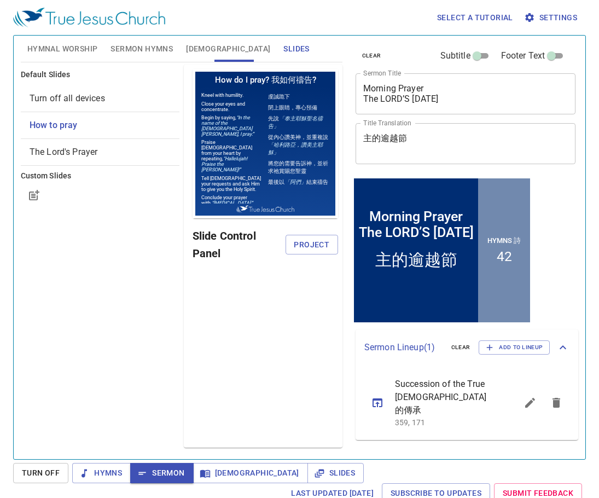
click at [0, 0] on icon "sermon lineup list" at bounding box center [0, 0] width 0 height 0
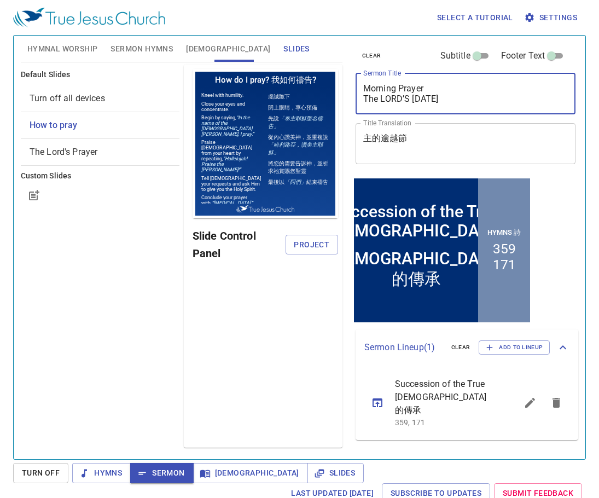
drag, startPoint x: 498, startPoint y: 94, endPoint x: 345, endPoint y: 88, distance: 153.3
click at [345, 88] on div "Hymnal Worship Sermon Hymns Bible Slides Hymn search Hymn search clear Audio Pl…" at bounding box center [299, 242] width 566 height 423
type textarea "Succession of the True [DEMOGRAPHIC_DATA]"
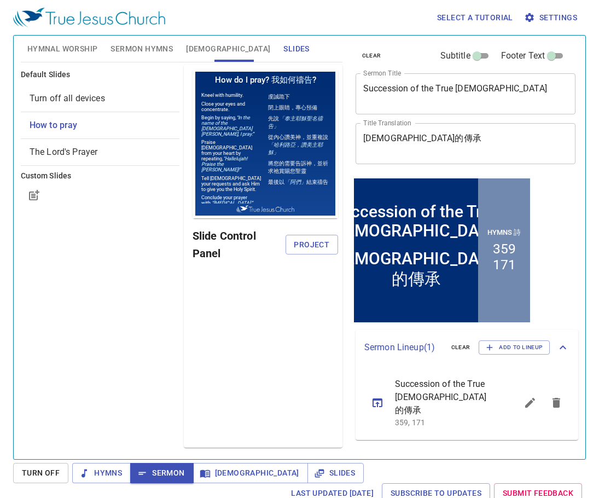
click at [164, 421] on div "Default Slides Turn off all devices How to pray The Lord's Prayer Custom Slides" at bounding box center [100, 255] width 163 height 387
click at [131, 47] on span "Sermon Hymns" at bounding box center [142, 49] width 62 height 14
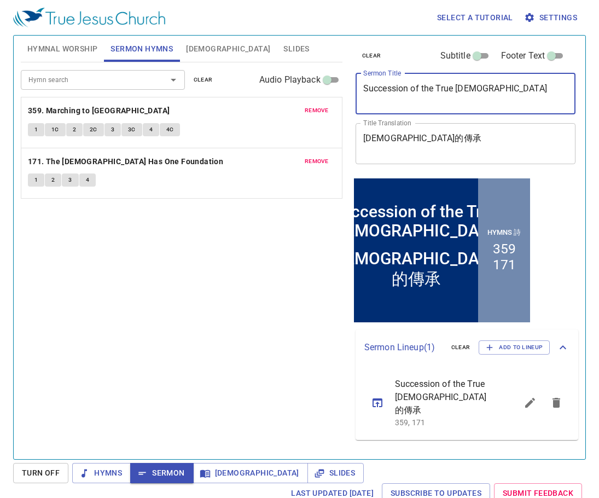
drag, startPoint x: 502, startPoint y: 84, endPoint x: 361, endPoint y: 76, distance: 140.8
click at [358, 77] on div "Succession of the True Church x Sermon Title" at bounding box center [466, 93] width 220 height 41
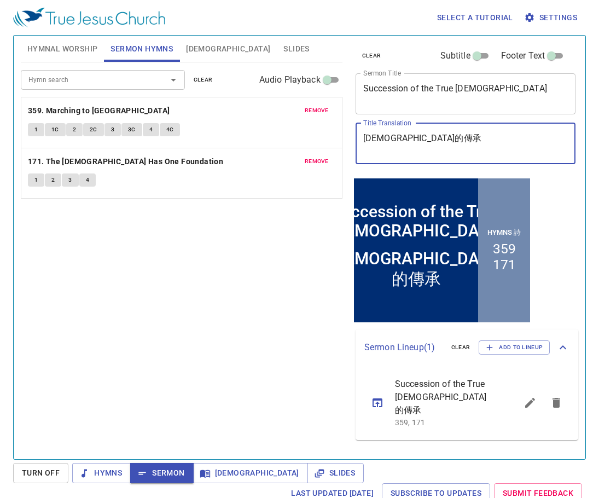
drag, startPoint x: 428, startPoint y: 138, endPoint x: 357, endPoint y: 139, distance: 71.1
click at [357, 139] on div "真教會的傳承 x Title Translation" at bounding box center [466, 143] width 220 height 41
drag, startPoint x: 251, startPoint y: 257, endPoint x: 257, endPoint y: 255, distance: 5.7
click at [256, 255] on div "Hymn search Hymn search clear Audio Playback remove 359. Marching to Zion 1 1C …" at bounding box center [182, 255] width 322 height 387
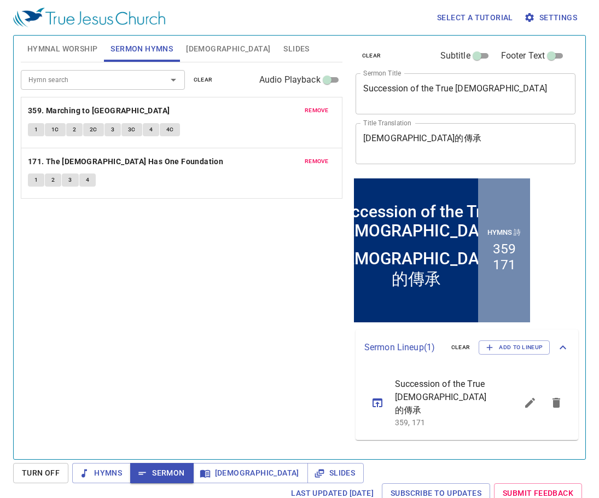
click at [248, 331] on div "Hymn search Hymn search clear Audio Playback remove 359. Marching to Zion 1 1C …" at bounding box center [182, 255] width 322 height 387
click at [440, 84] on textarea "Succession of the True Church" at bounding box center [465, 93] width 205 height 21
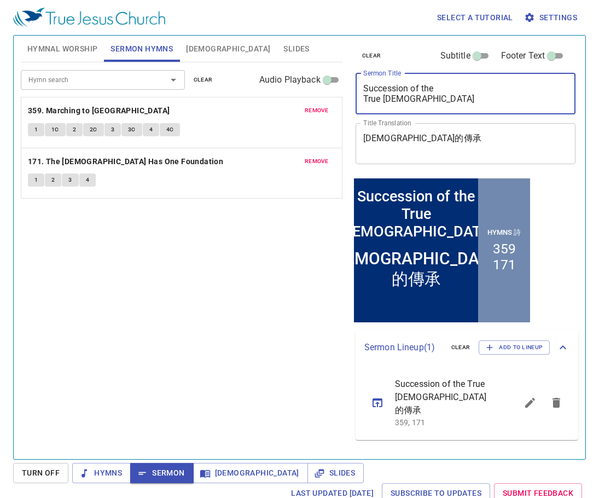
type textarea "Succession of the True [DEMOGRAPHIC_DATA]"
drag, startPoint x: 226, startPoint y: 327, endPoint x: 240, endPoint y: 341, distance: 19.7
click at [240, 341] on div "Hymn search Hymn search clear Audio Playback remove 359. Marching to Zion 1 1C …" at bounding box center [182, 255] width 322 height 387
click at [36, 130] on span "1" at bounding box center [35, 130] width 3 height 10
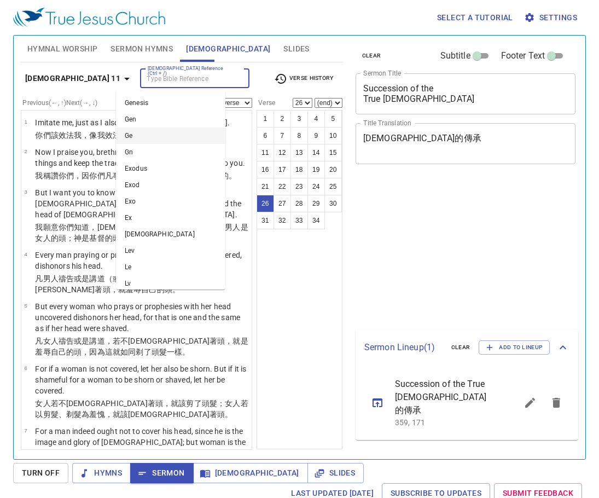
select select "26"
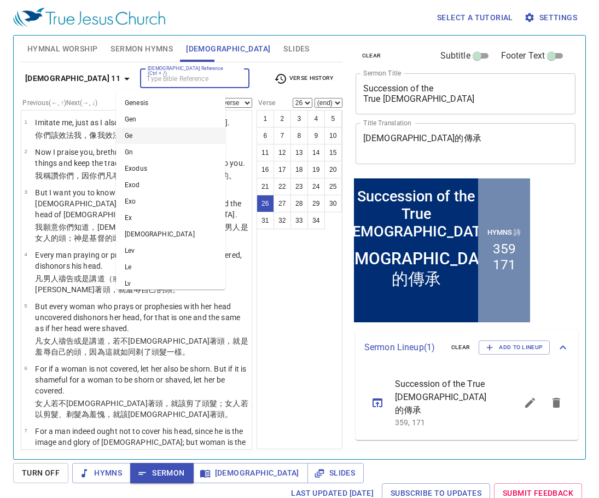
scroll to position [1038, 0]
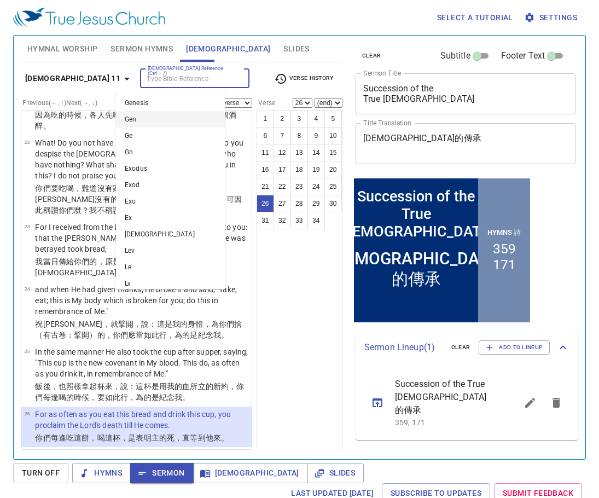
click at [168, 81] on input "[DEMOGRAPHIC_DATA] Reference (Ctrl + /)" at bounding box center [185, 78] width 85 height 13
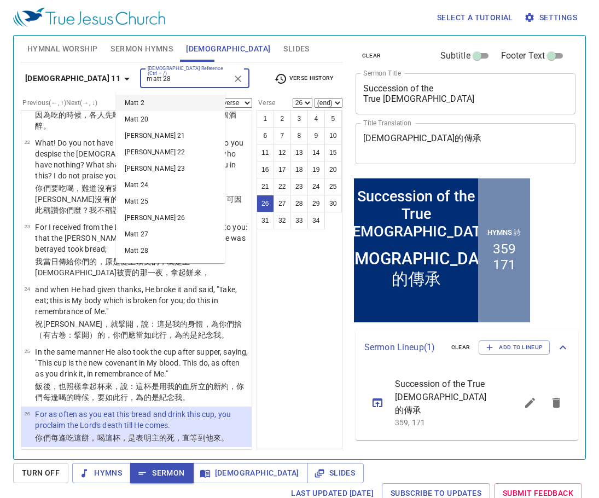
type input "matt 28"
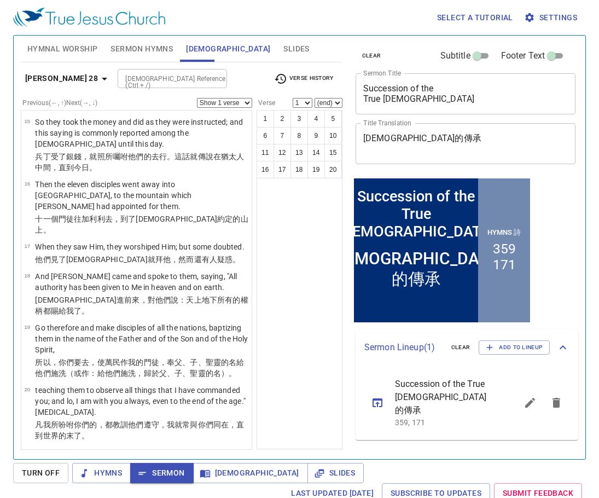
scroll to position [0, 0]
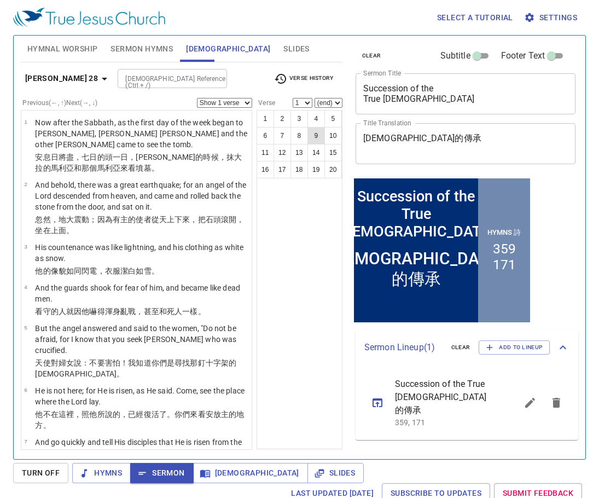
click at [311, 140] on button "9" at bounding box center [316, 136] width 18 height 18
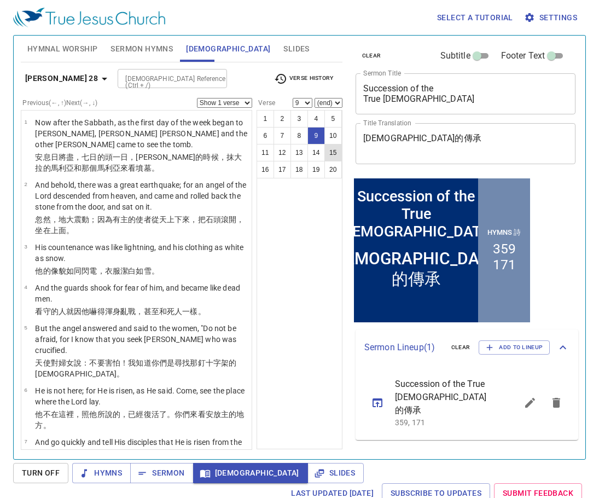
scroll to position [5, 0]
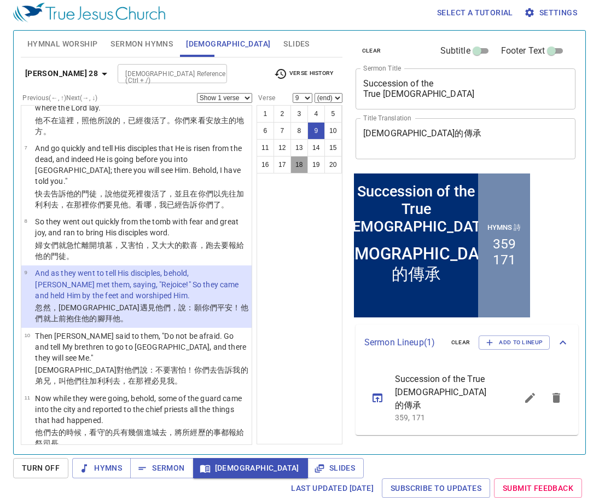
drag, startPoint x: 300, startPoint y: 160, endPoint x: 27, endPoint y: 52, distance: 293.5
click at [300, 160] on button "18" at bounding box center [300, 165] width 18 height 18
select select "18"
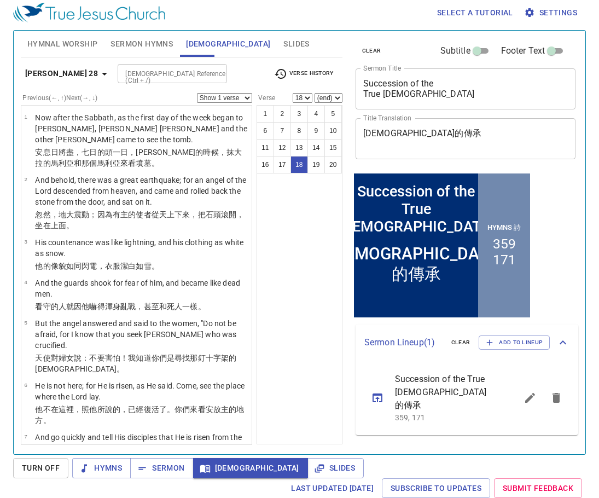
scroll to position [721, 0]
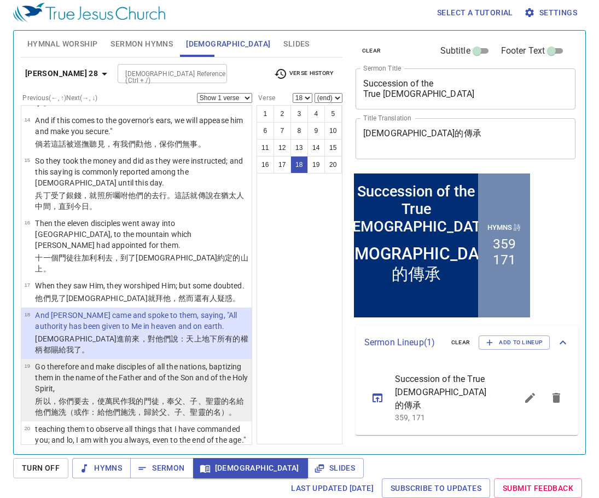
click at [145, 361] on p "Go therefore and make disciples of all the nations, baptizing them in the name …" at bounding box center [141, 377] width 213 height 33
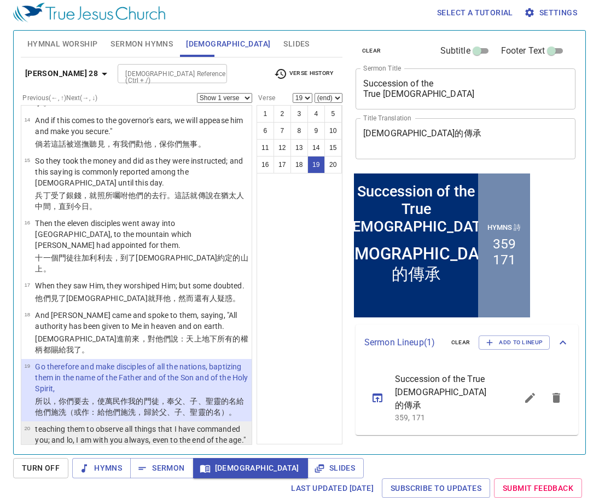
click at [155, 423] on p "teaching them to observe all things that I have commanded you; and lo, I am wit…" at bounding box center [141, 439] width 213 height 33
select select "20"
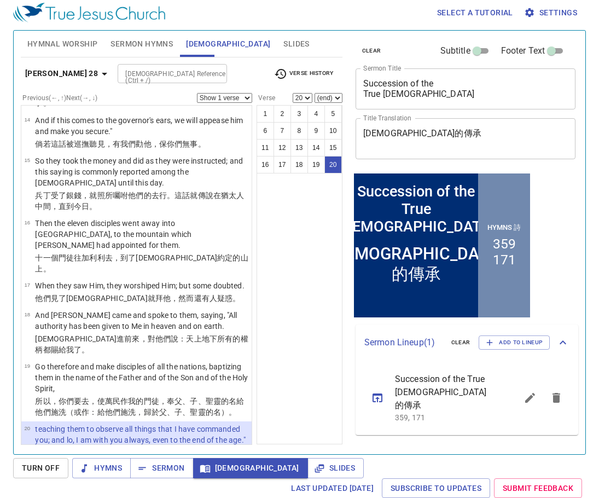
click at [153, 75] on input "[DEMOGRAPHIC_DATA] Reference (Ctrl + /)" at bounding box center [163, 73] width 85 height 13
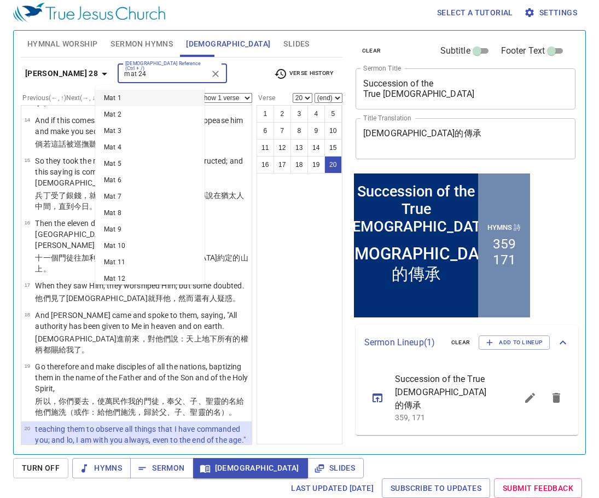
type input "mat 24"
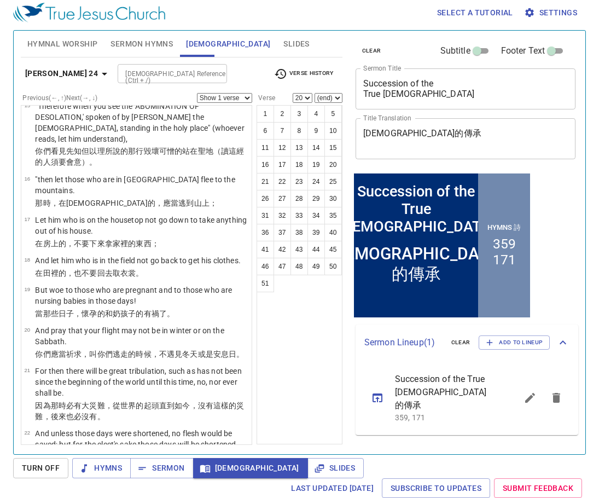
scroll to position [0, 0]
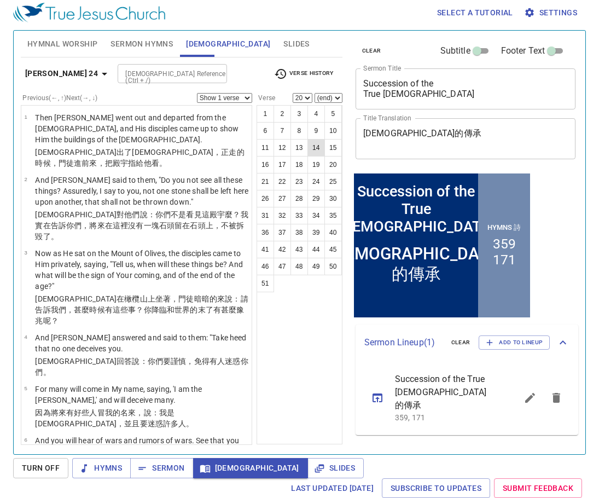
click at [320, 147] on button "14" at bounding box center [316, 148] width 18 height 18
select select "14"
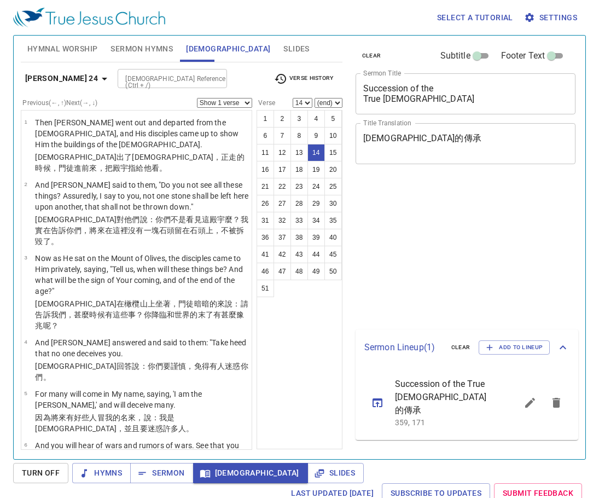
select select "14"
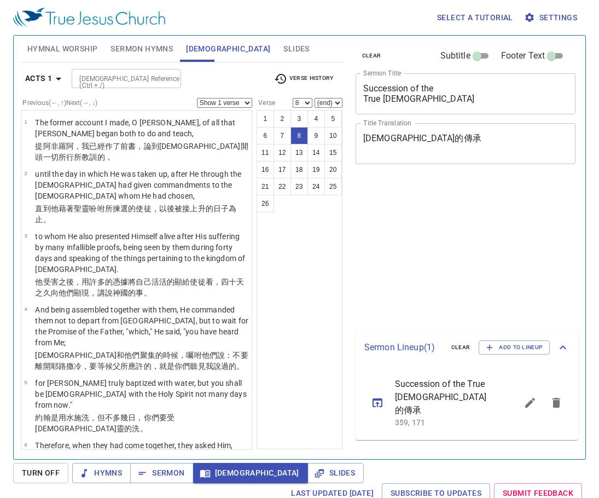
select select "8"
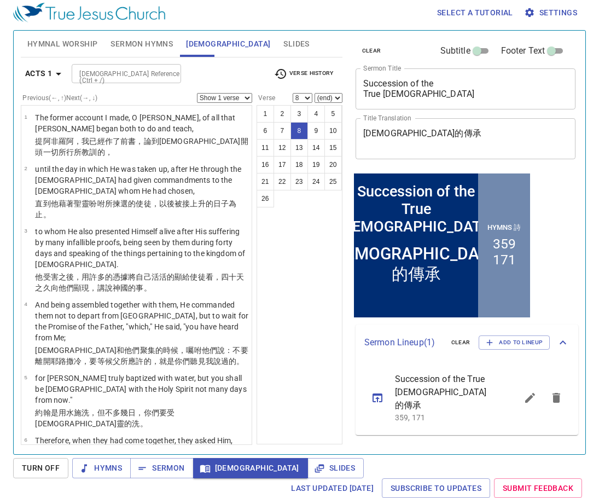
scroll to position [281, 0]
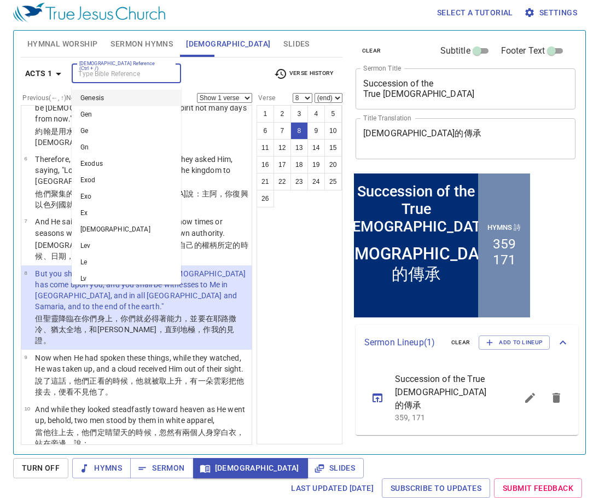
click at [120, 72] on input "[DEMOGRAPHIC_DATA] Reference (Ctrl + /)" at bounding box center [117, 73] width 85 height 13
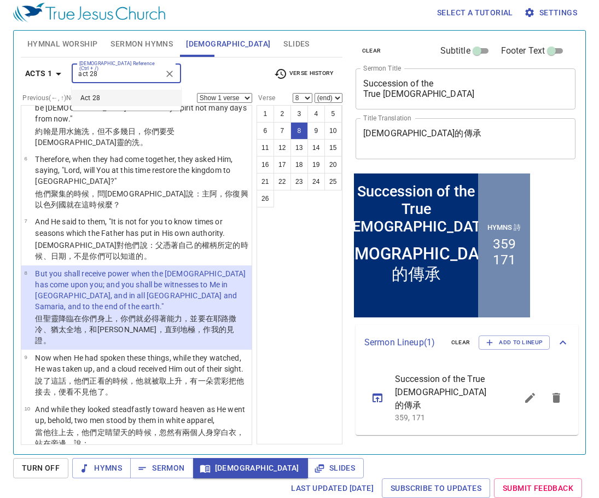
type input "act 28"
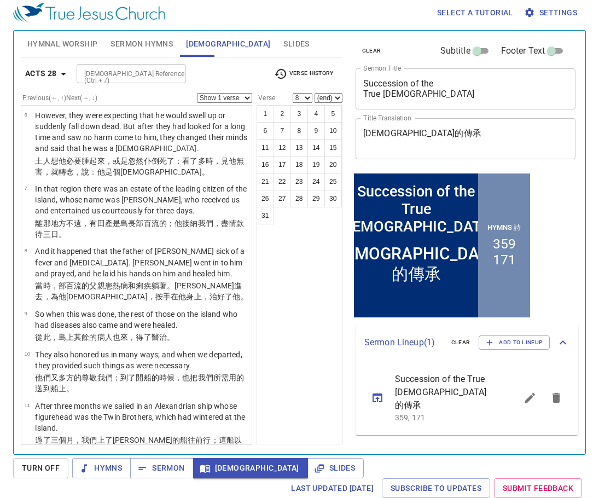
scroll to position [0, 0]
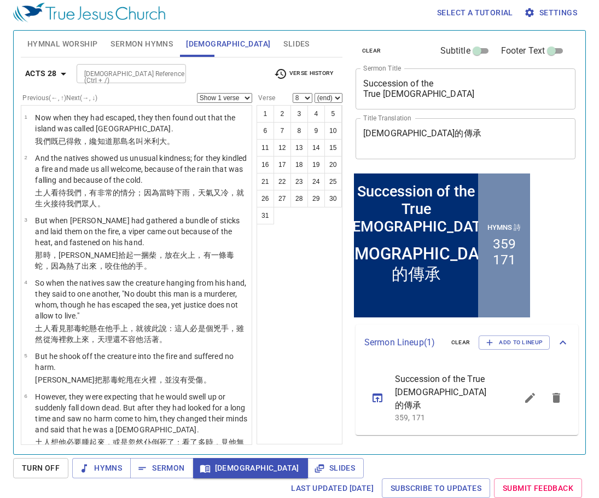
drag, startPoint x: 296, startPoint y: 200, endPoint x: 333, endPoint y: 211, distance: 38.1
click at [299, 199] on button "28" at bounding box center [300, 199] width 18 height 18
select select "28"
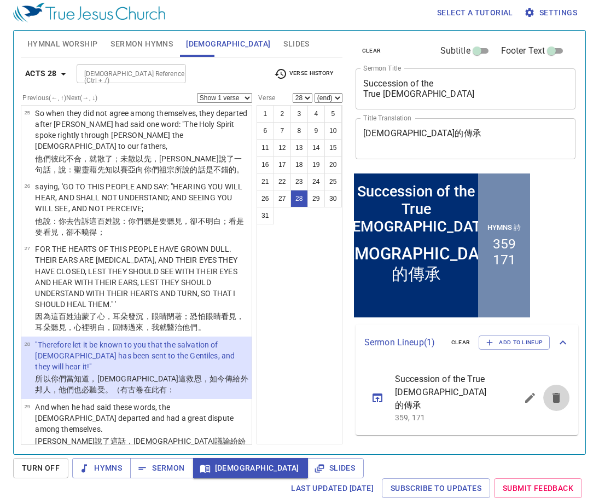
click at [0, 0] on icon "sermon lineup list" at bounding box center [0, 0] width 0 height 0
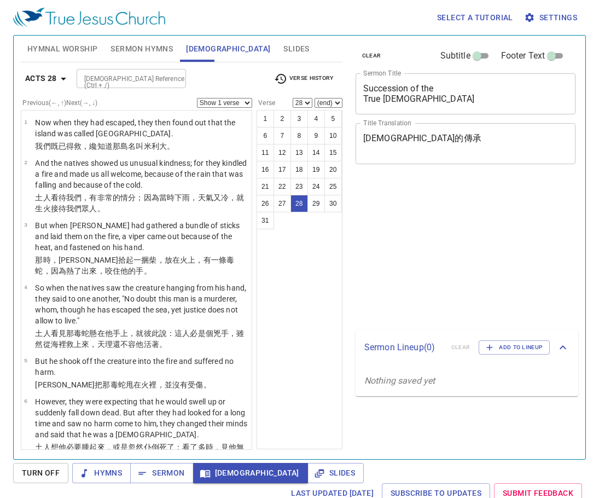
select select "28"
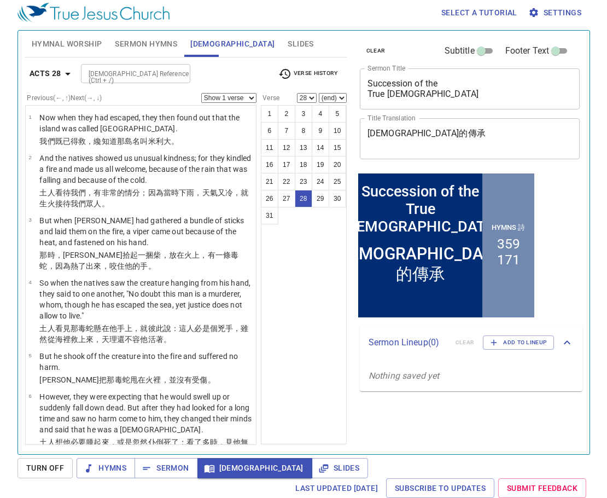
scroll to position [1535, 0]
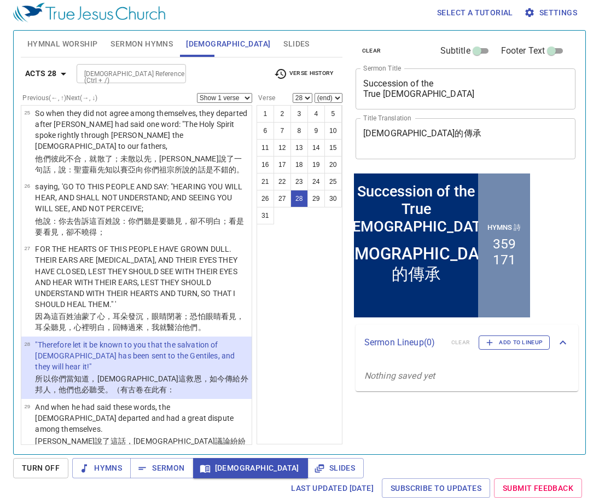
click at [0, 0] on span "Add to Lineup" at bounding box center [0, 0] width 0 height 0
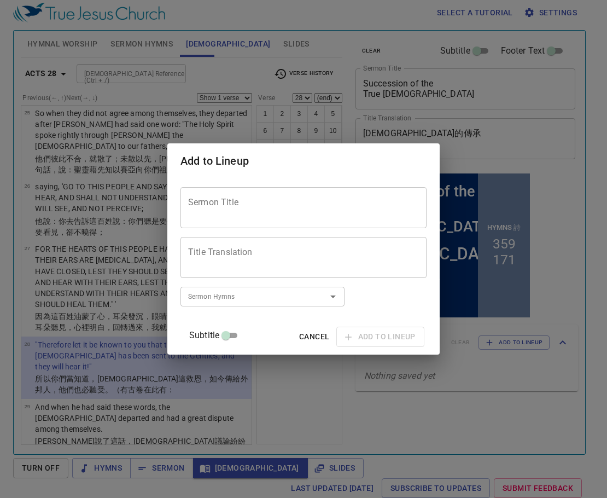
click at [0, 0] on textarea "Sermon Title" at bounding box center [0, 0] width 0 height 0
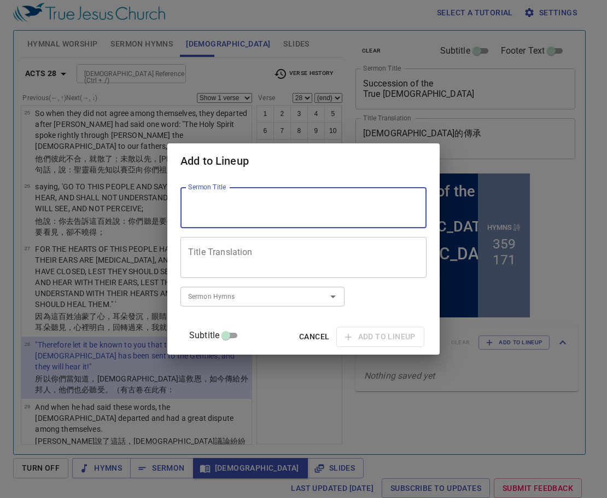
paste textarea "Food Washing 洗脚礼"
drag, startPoint x: 298, startPoint y: 214, endPoint x: 189, endPoint y: 214, distance: 108.9
click at [0, 0] on div "Food Washing 洗脚礼 Sermon Title" at bounding box center [0, 0] width 0 height 0
drag, startPoint x: 327, startPoint y: 210, endPoint x: 266, endPoint y: 224, distance: 62.8
click at [0, 0] on div "Food Washing Sermon Title" at bounding box center [0, 0] width 0 height 0
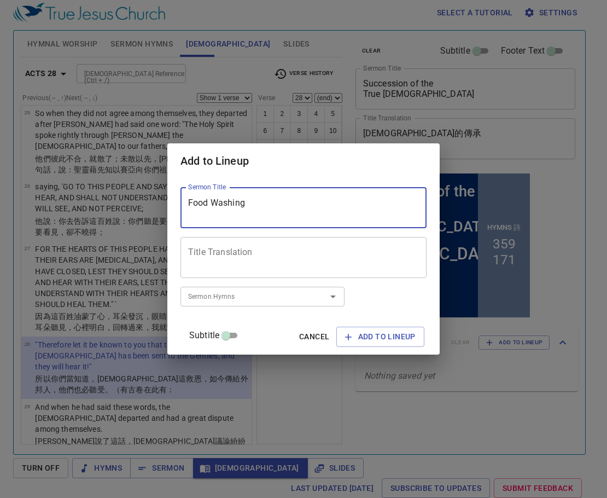
paste textarea "& Holy Communion 聖餐禮"
drag, startPoint x: 245, startPoint y: 215, endPoint x: 161, endPoint y: 212, distance: 83.8
click at [0, 0] on div "Add to Lineup Sermon Title Food Washing & Holy Communion 聖餐禮 Sermon Title Title…" at bounding box center [0, 0] width 0 height 0
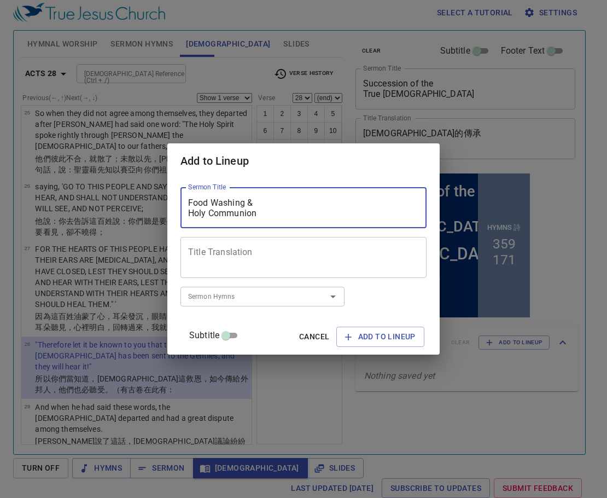
type textarea "Food Washing & Holy Communion"
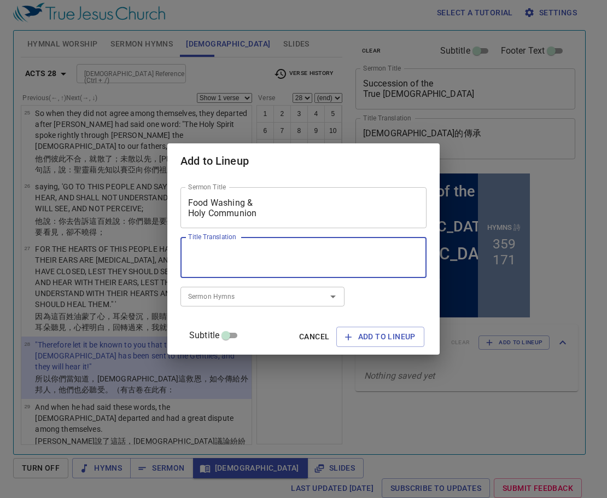
click at [0, 0] on textarea "Title Translation" at bounding box center [0, 0] width 0 height 0
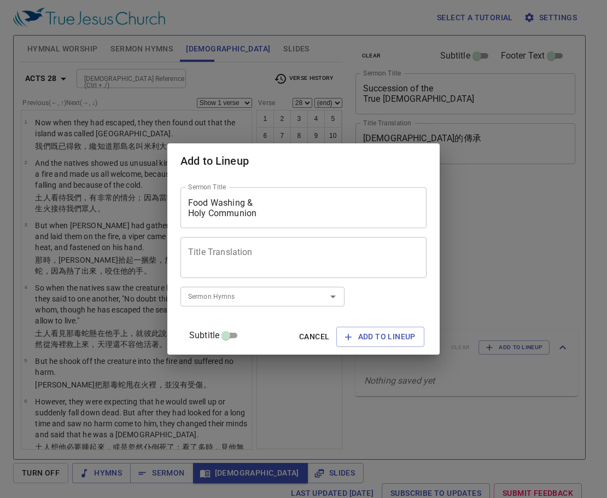
select select "28"
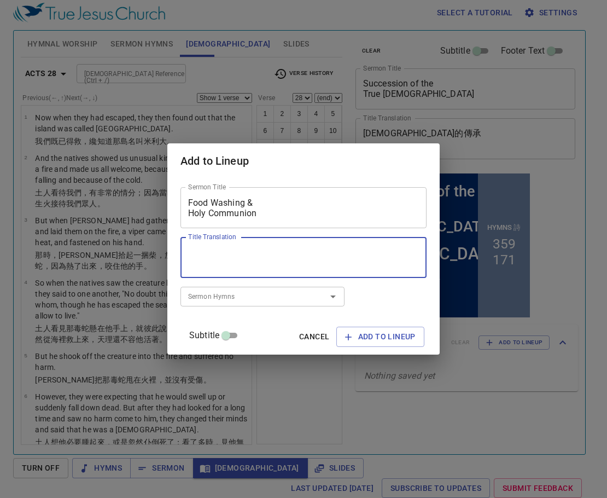
scroll to position [1535, 0]
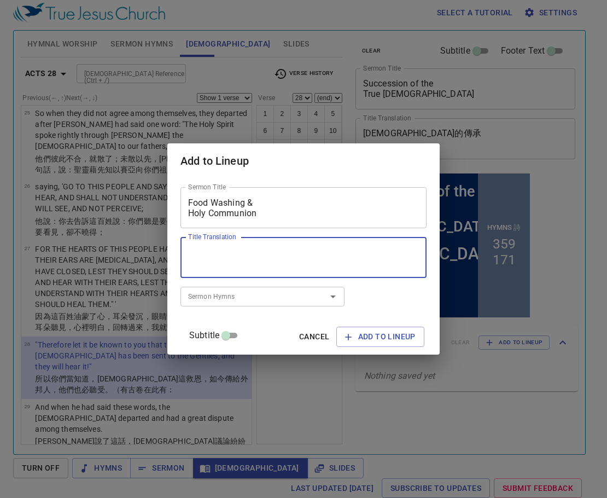
paste textarea "洗脚礼"
click at [0, 0] on textarea "洗脚礼" at bounding box center [0, 0] width 0 height 0
paste textarea "圣餐礼"
click at [0, 0] on textarea "洗脚礼 ^ 圣餐礼" at bounding box center [0, 0] width 0 height 0
type textarea "洗脚礼 & 圣餐礼"
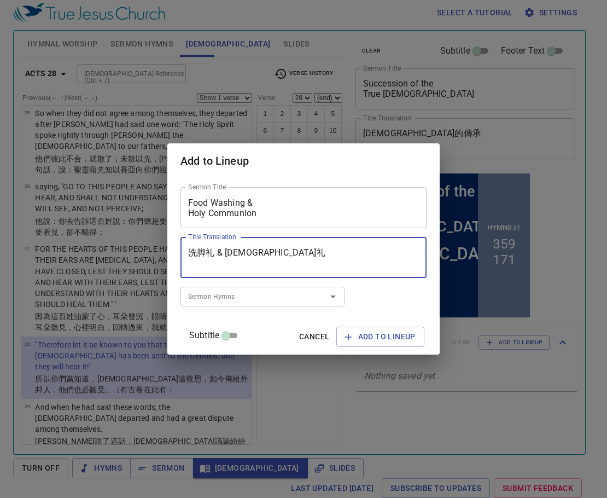
click at [0, 0] on div "Sermon Title Food Washing & Holy Communion Sermon Title Title Translation 洗脚礼 &…" at bounding box center [0, 0] width 0 height 0
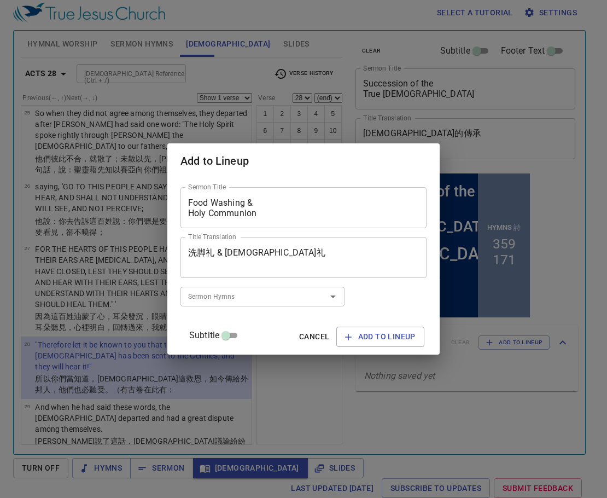
click at [0, 0] on input "Sermon Hymns" at bounding box center [0, 0] width 0 height 0
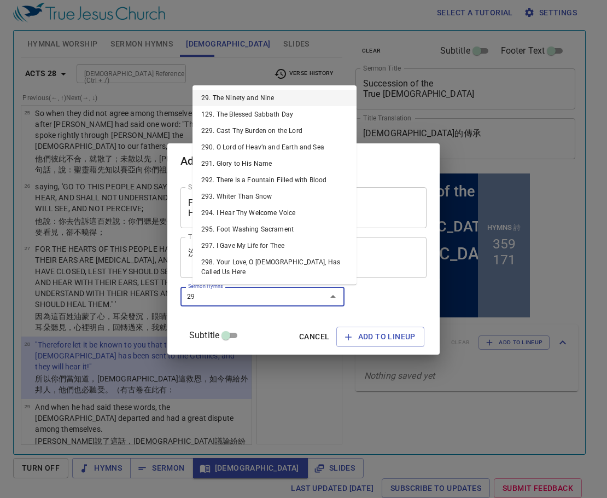
type input "295"
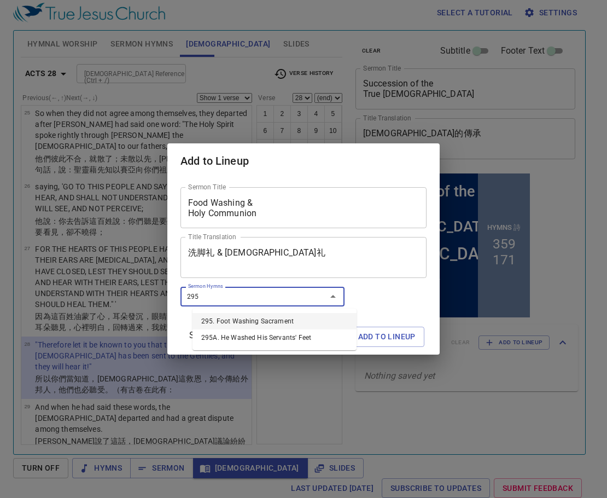
click at [265, 322] on li "295. Foot Washing Sacrament" at bounding box center [275, 321] width 164 height 16
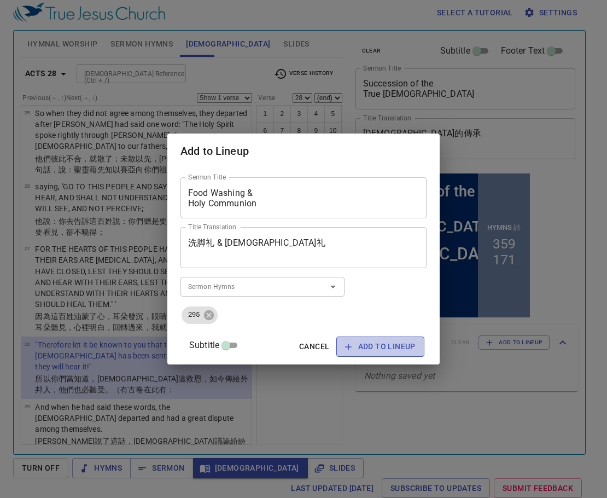
click at [0, 0] on span "Add to Lineup" at bounding box center [0, 0] width 0 height 0
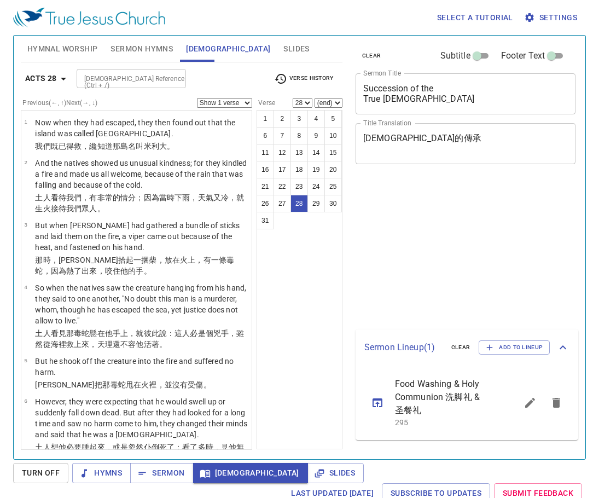
select select "28"
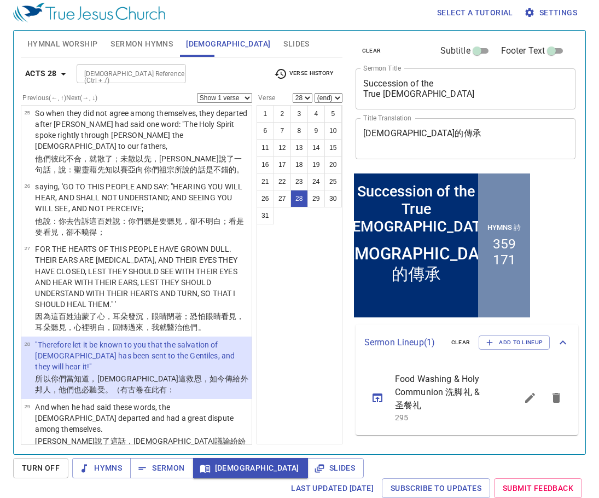
drag, startPoint x: 312, startPoint y: 369, endPoint x: 310, endPoint y: 363, distance: 5.7
click at [312, 368] on div "1 2 3 4 5 6 7 8 9 10 11 12 13 14 15 16 17 18 19 20 21 22 23 24 25 26 27 28 29 3…" at bounding box center [300, 274] width 86 height 339
click at [130, 69] on input "[DEMOGRAPHIC_DATA] Reference (Ctrl + /)" at bounding box center [122, 73] width 85 height 13
type input "2ti 1"
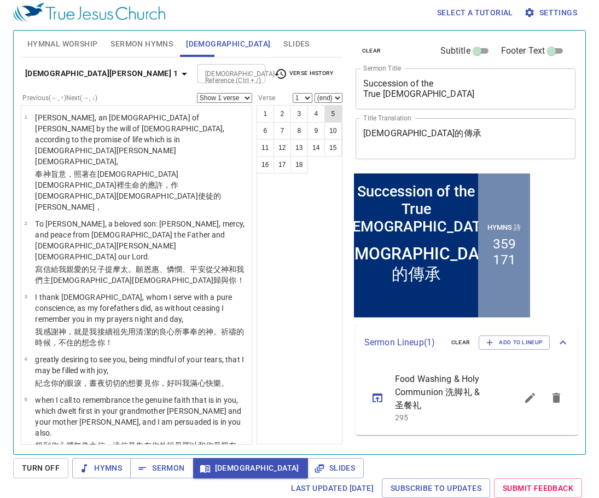
click at [338, 115] on button "5" at bounding box center [333, 114] width 18 height 18
select select "5"
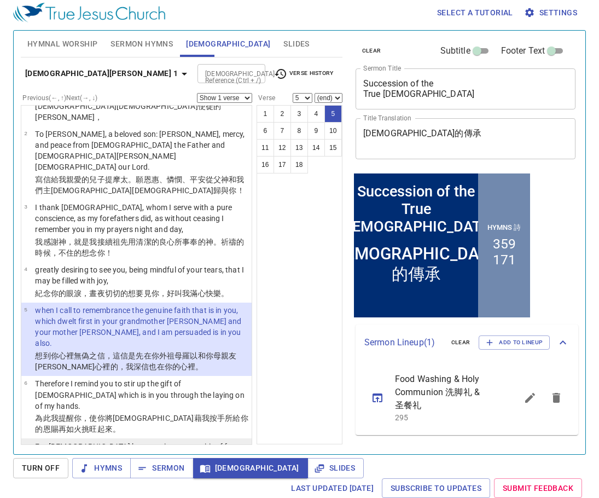
scroll to position [164, 0]
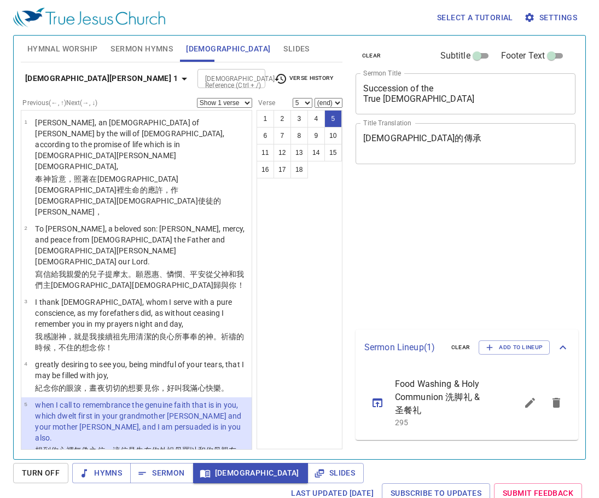
select select "5"
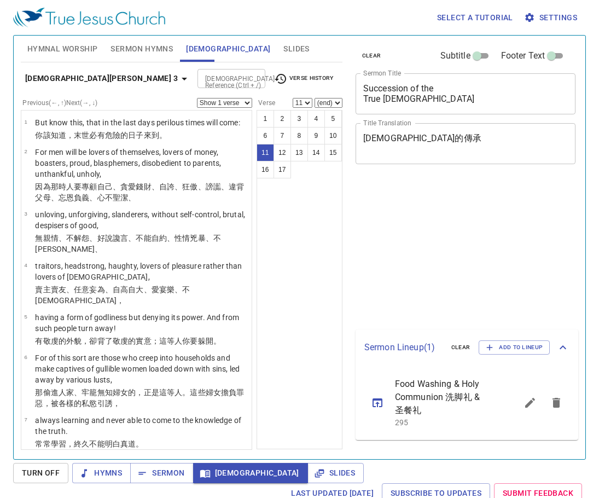
select select "11"
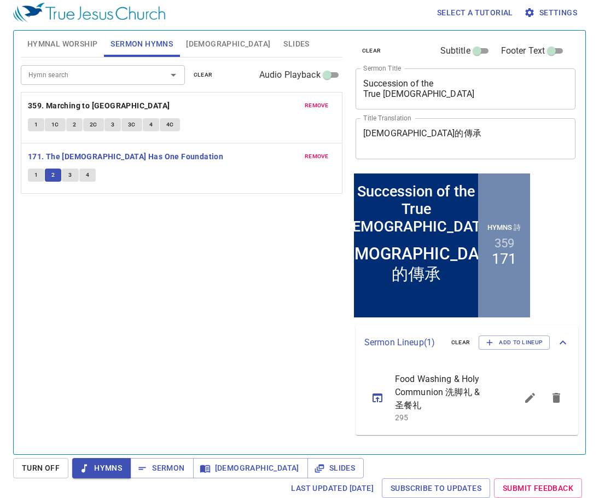
scroll to position [5, 0]
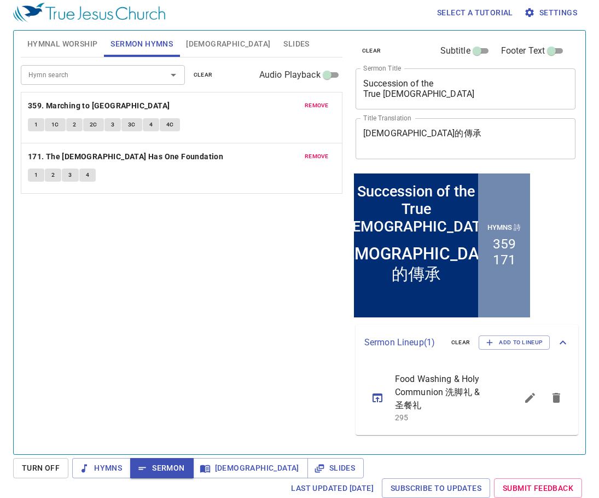
scroll to position [5, 0]
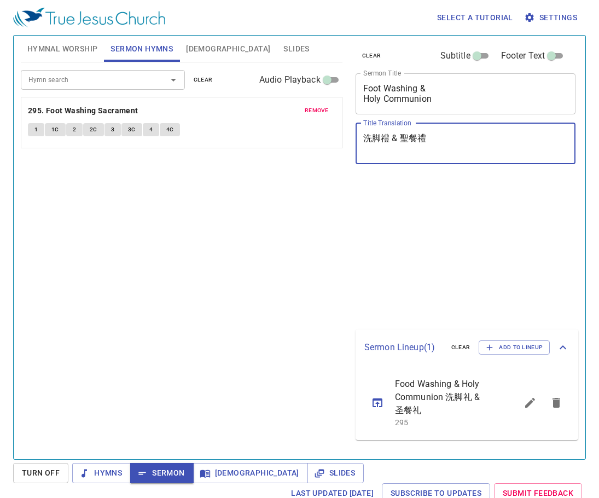
scroll to position [5, 0]
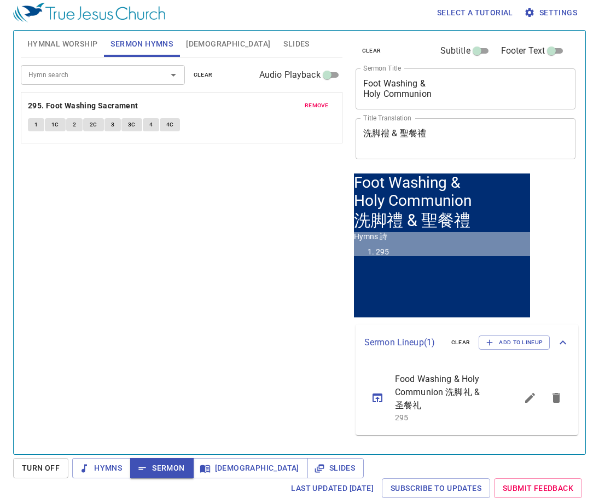
click at [251, 331] on div "Hymn search Hymn search clear Audio Playback remove 295. Foot Washing Sacrament…" at bounding box center [182, 250] width 322 height 387
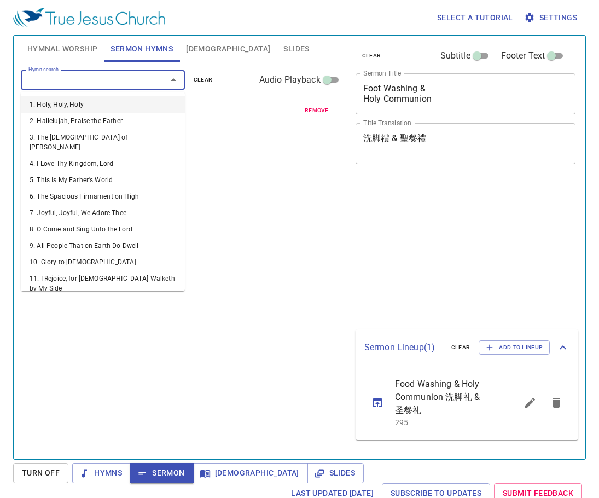
scroll to position [5, 0]
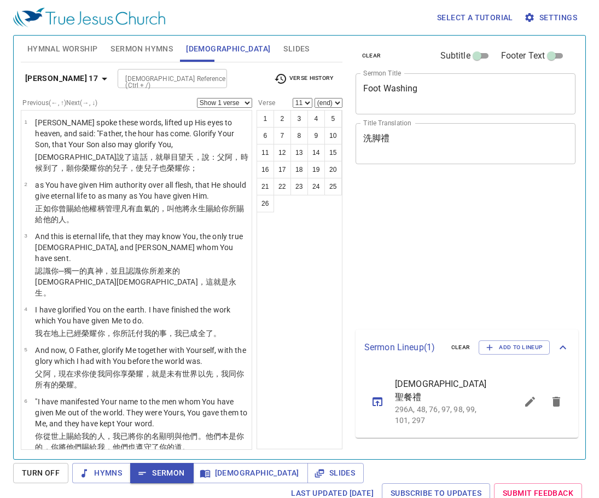
select select "11"
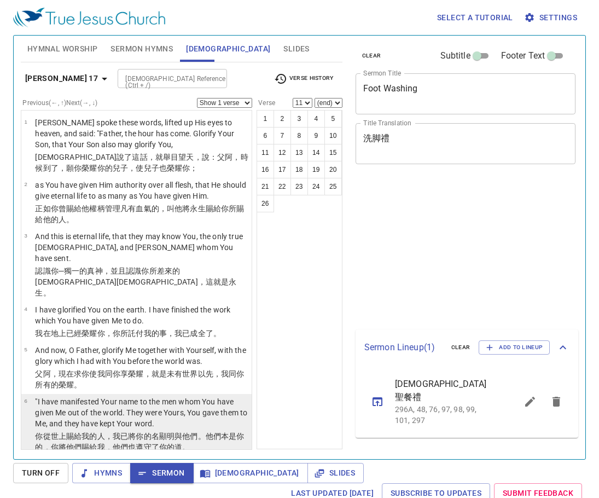
scroll to position [8, 0]
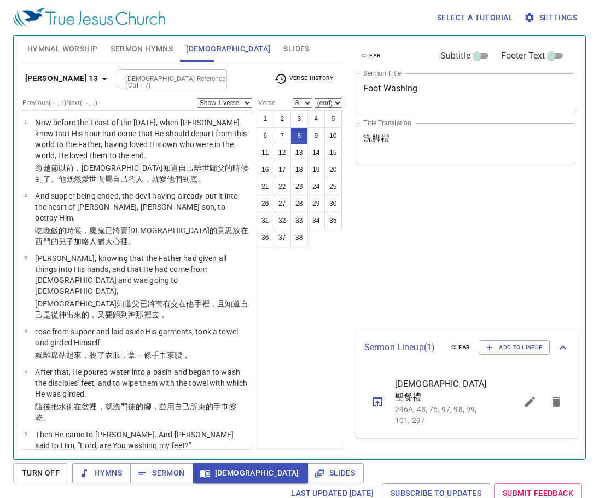
select select "8"
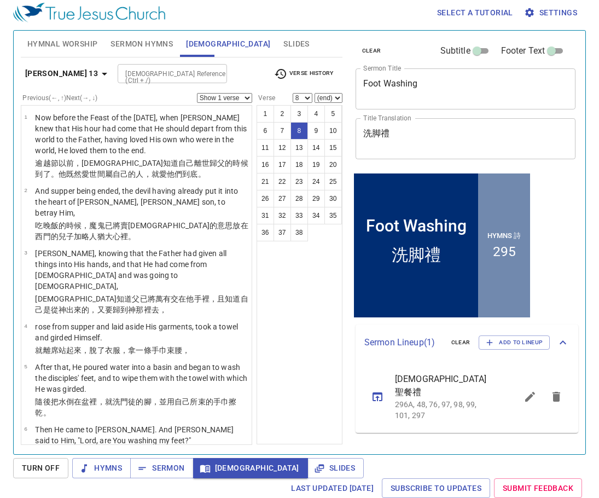
scroll to position [262, 0]
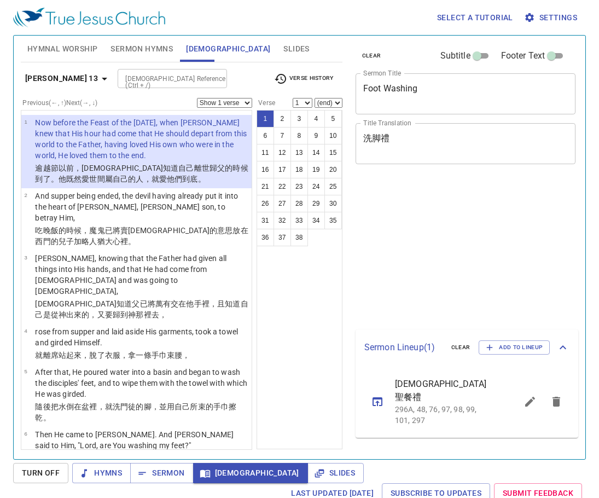
scroll to position [5, 0]
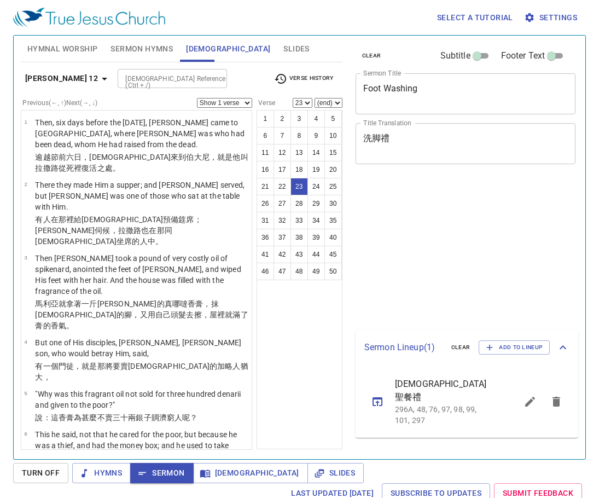
select select "23"
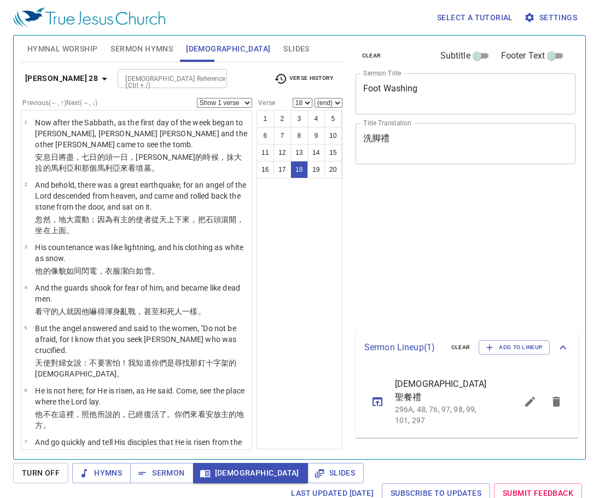
select select "18"
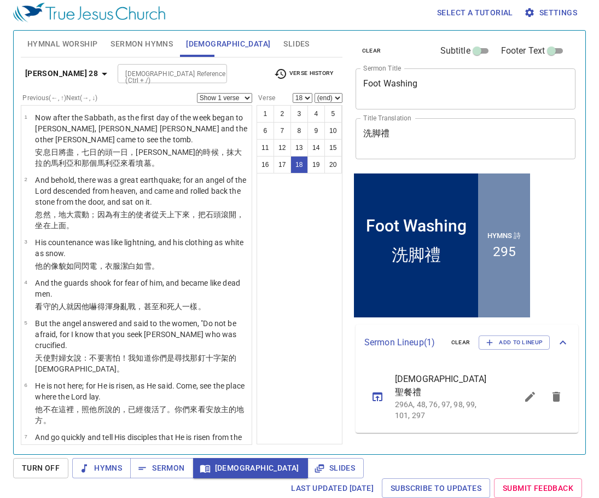
scroll to position [721, 0]
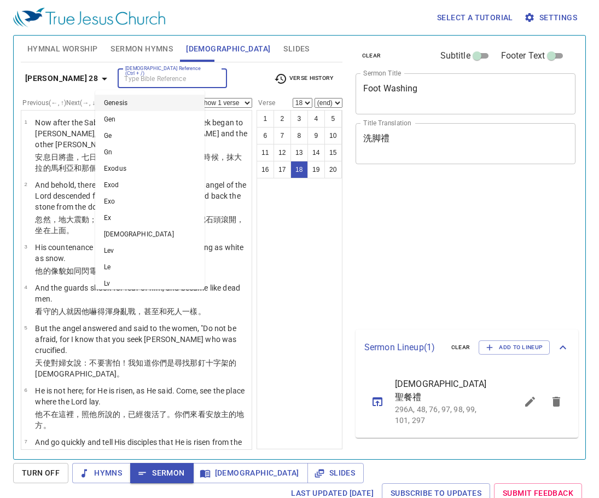
select select "18"
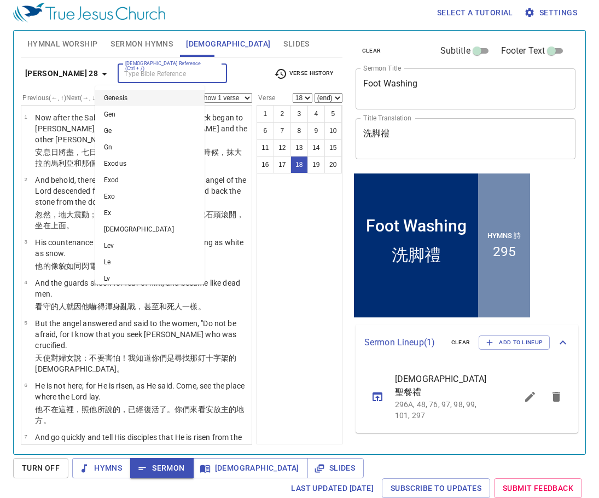
scroll to position [721, 0]
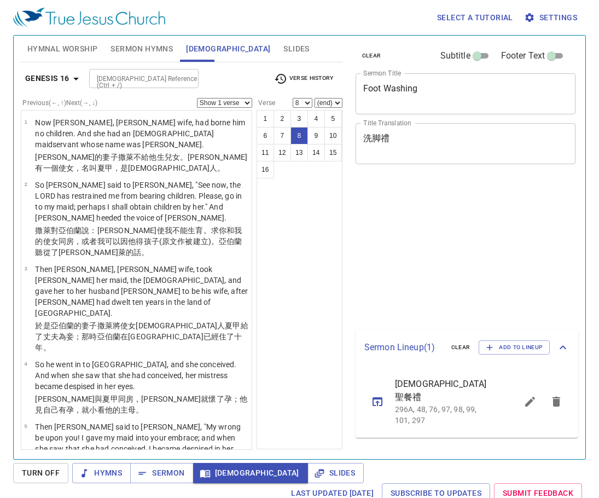
select select "8"
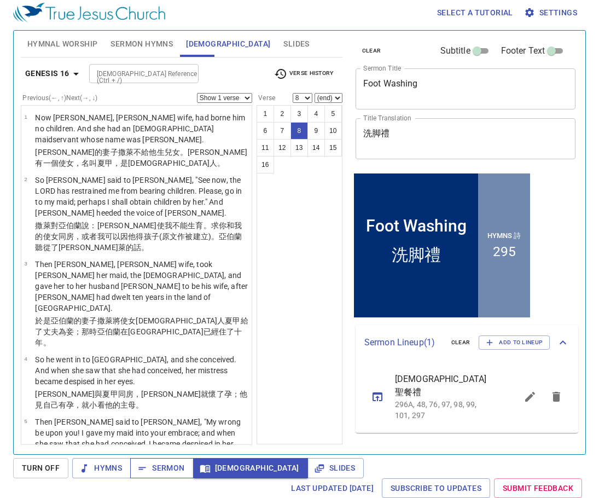
scroll to position [369, 0]
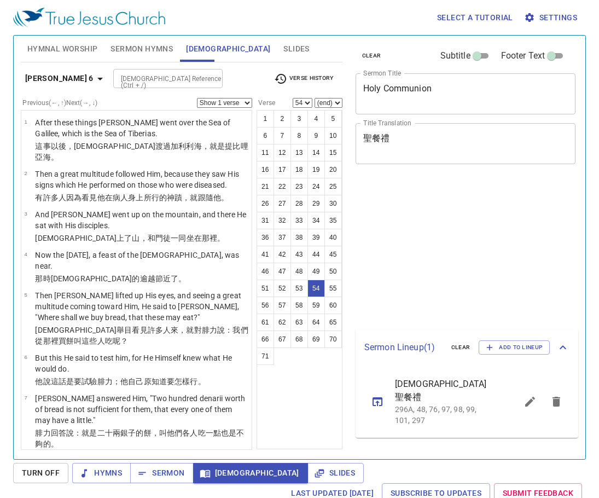
select select "54"
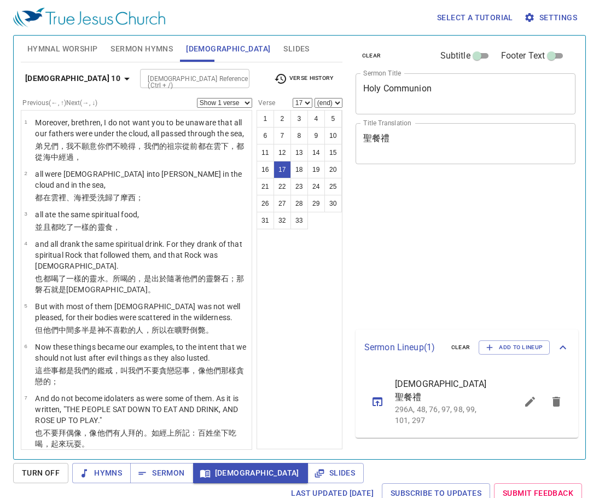
select select "17"
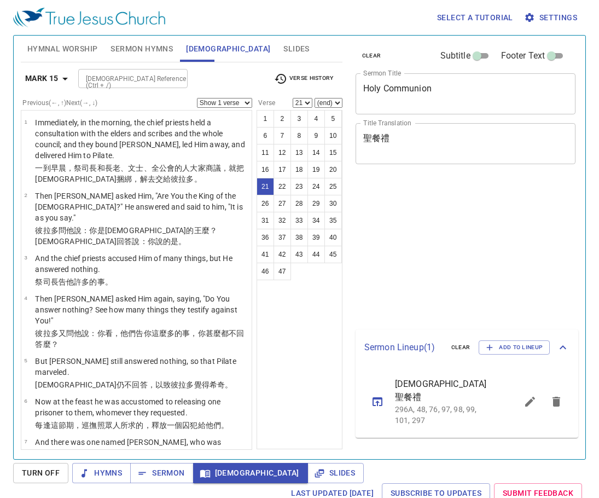
select select "21"
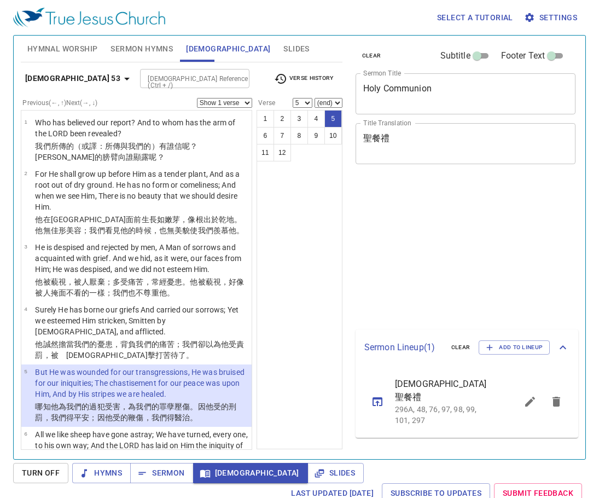
select select "5"
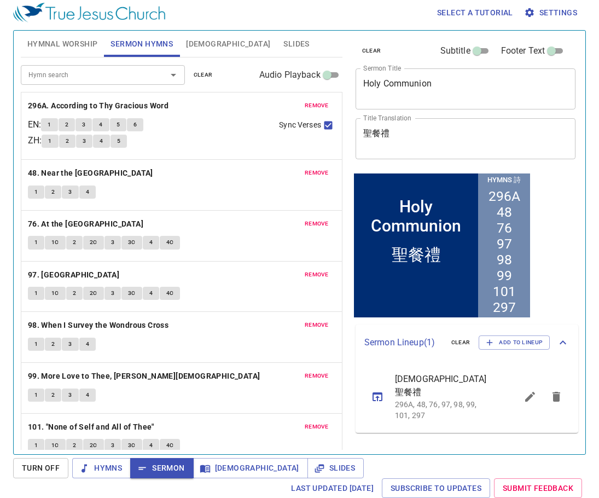
scroll to position [5, 0]
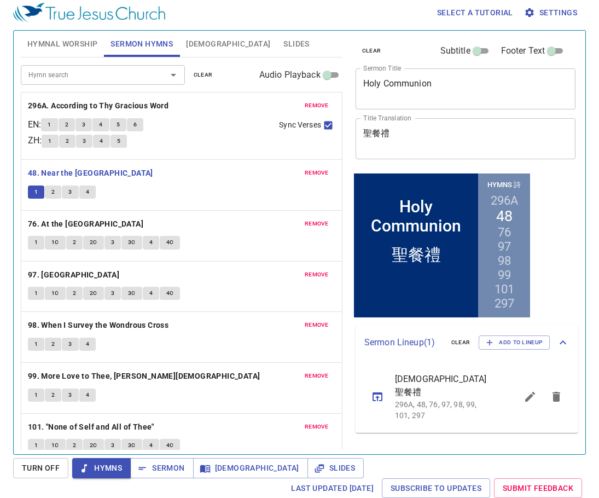
scroll to position [5, 0]
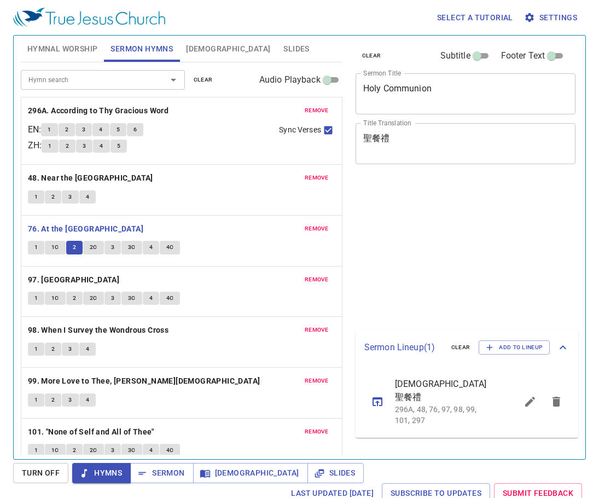
scroll to position [5, 0]
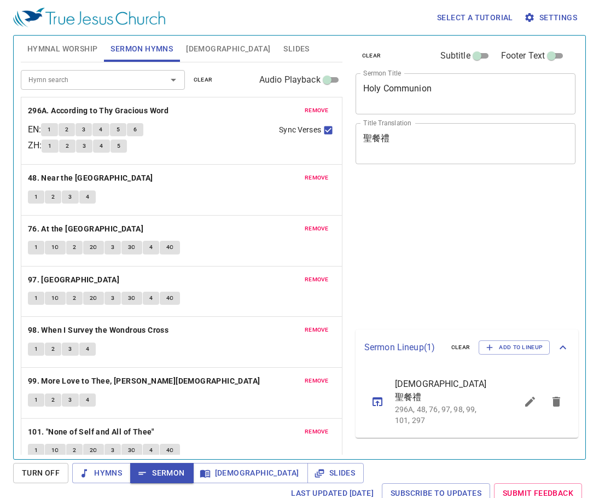
scroll to position [5, 0]
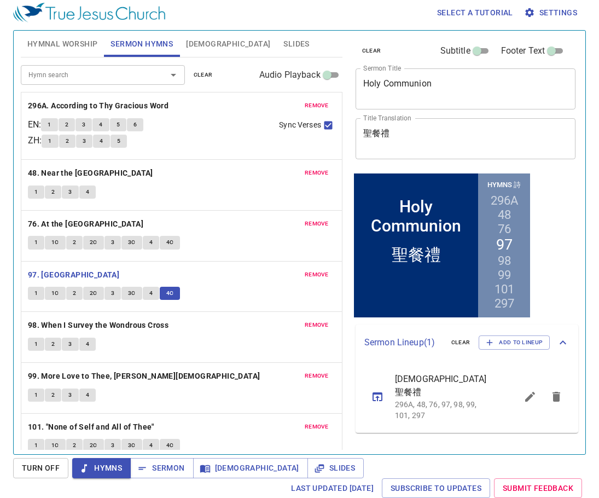
scroll to position [65, 0]
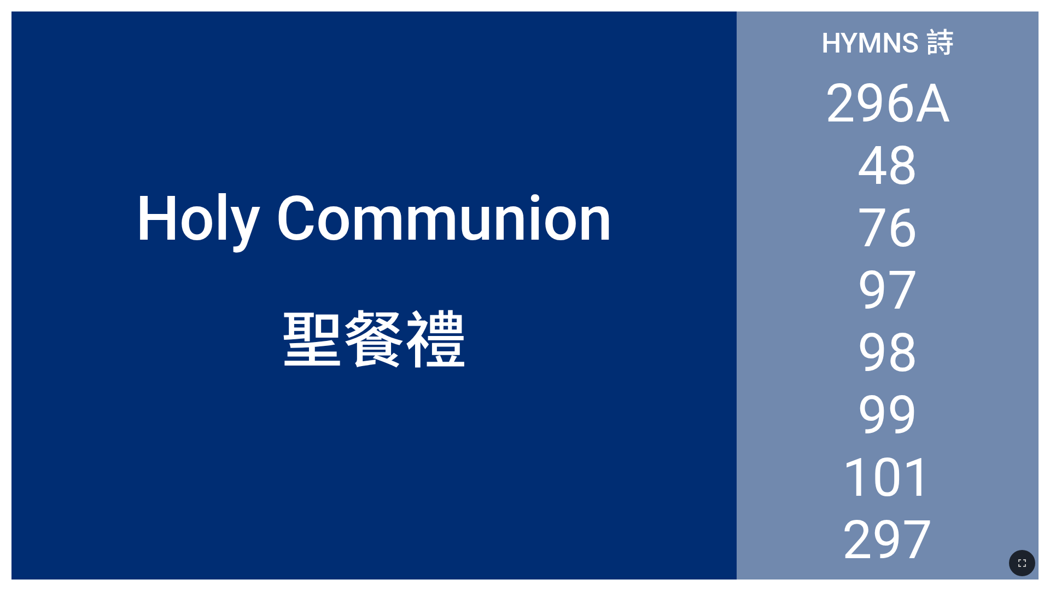
click at [269, 131] on div "Holy Communion" at bounding box center [373, 153] width 725 height 227
